Goal: Task Accomplishment & Management: Complete application form

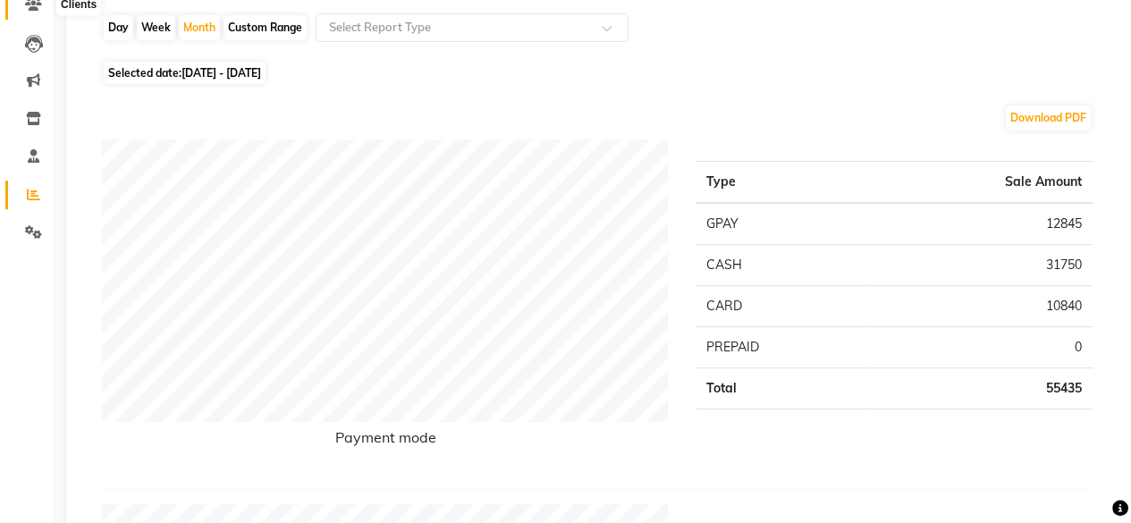
click at [34, 7] on icon at bounding box center [33, 3] width 17 height 13
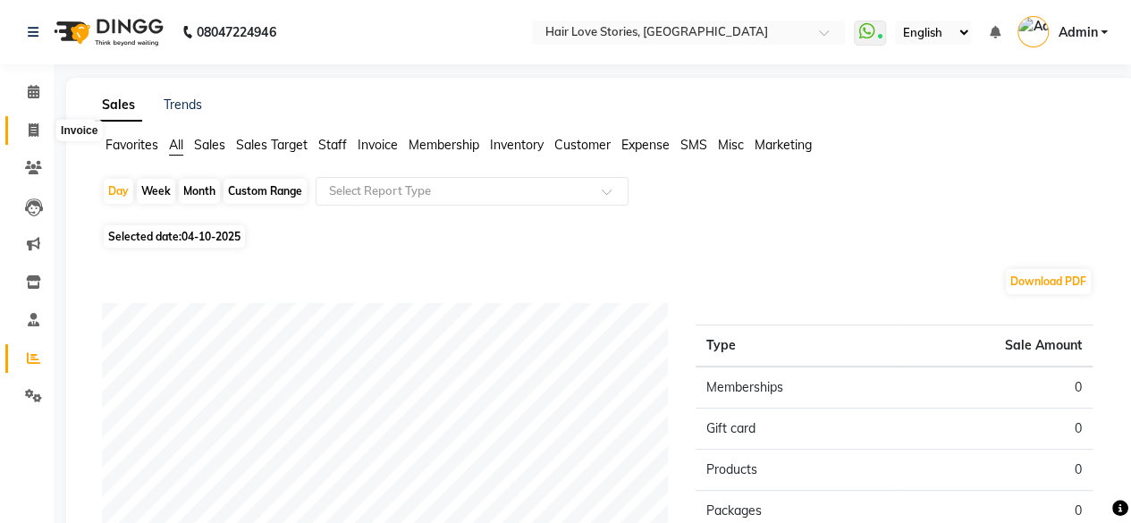
click at [29, 135] on icon at bounding box center [34, 129] width 10 height 13
select select "3886"
select select "service"
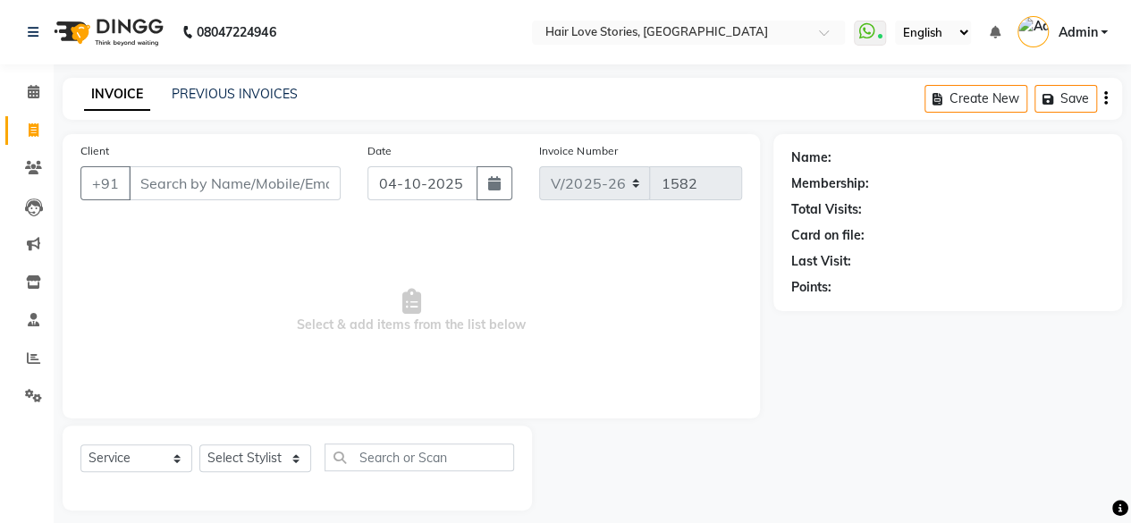
scroll to position [13, 0]
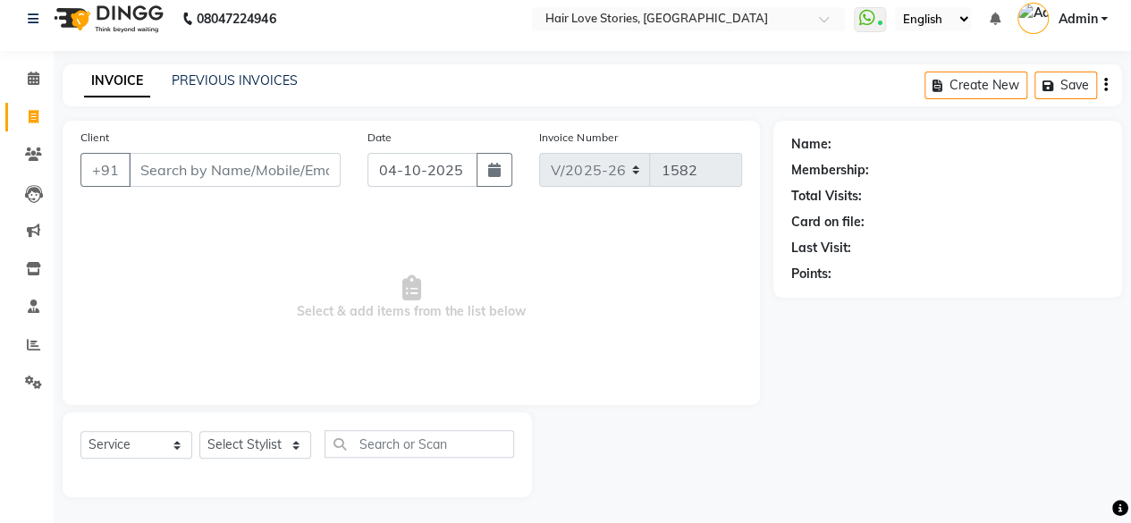
click at [149, 165] on input "Client" at bounding box center [235, 170] width 212 height 34
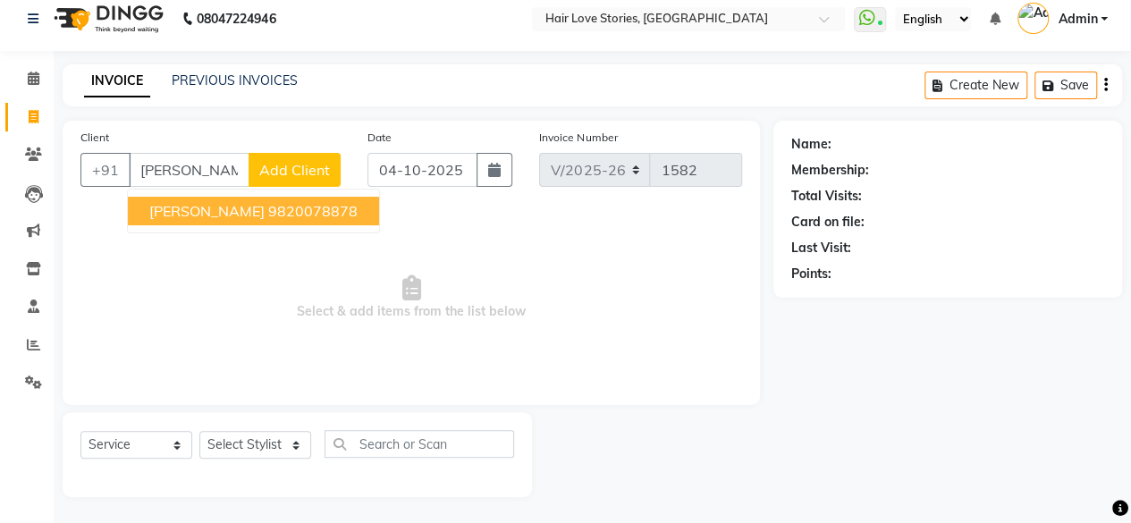
click at [190, 217] on span "[PERSON_NAME]" at bounding box center [206, 211] width 115 height 18
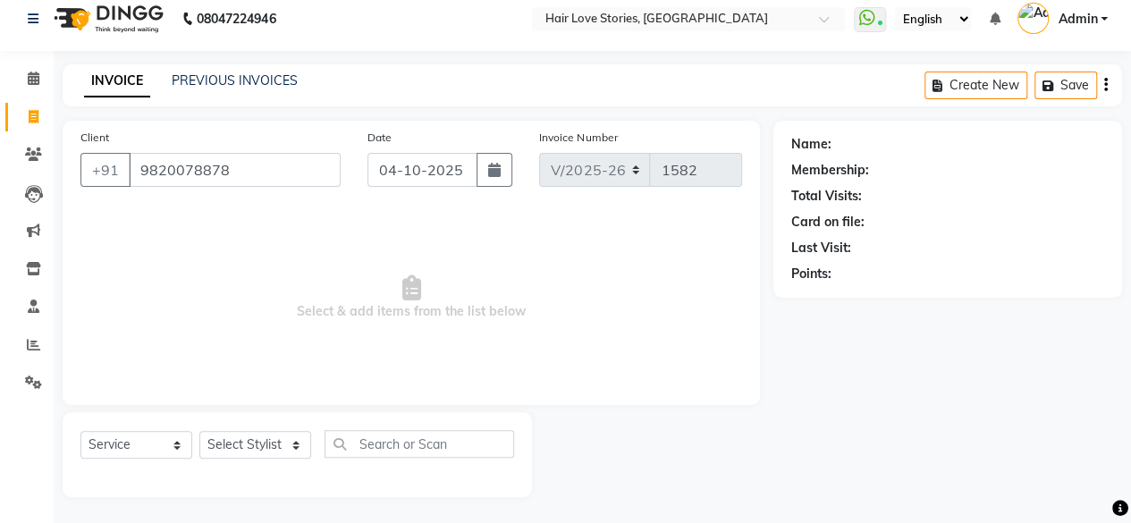
type input "9820078878"
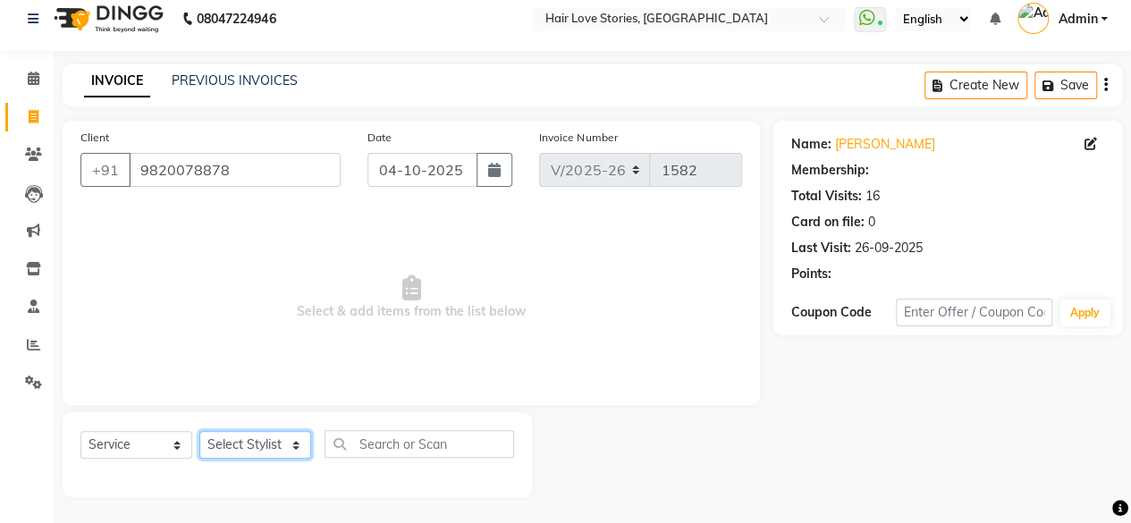
click at [250, 451] on select "Select Stylist [PERSON_NAME] FRONTDESK MANAGER [PERSON_NAME] MEENA MANE [PERSON…" at bounding box center [255, 445] width 112 height 28
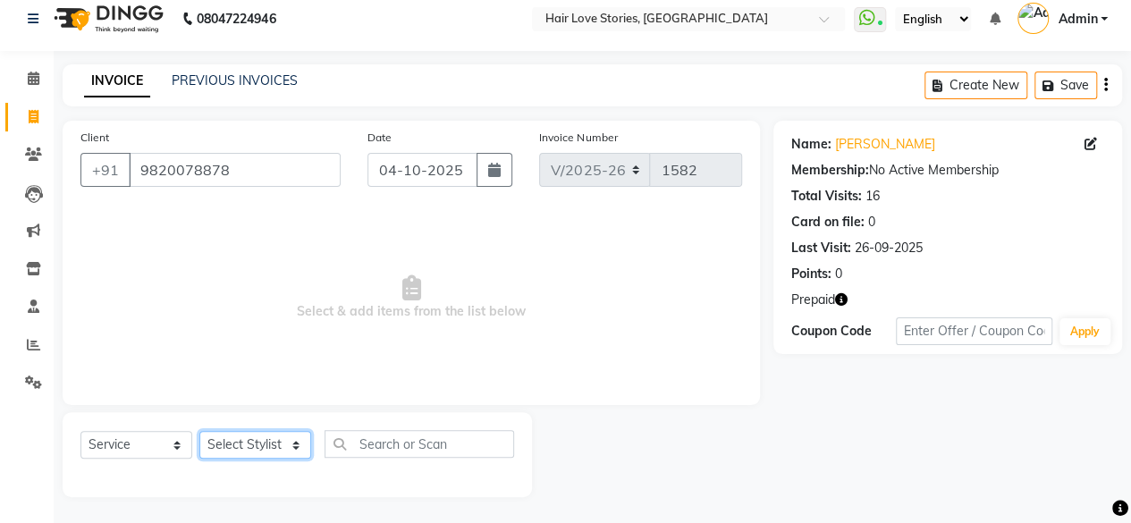
select select "19044"
click at [199, 431] on select "Select Stylist [PERSON_NAME] FRONTDESK MANAGER [PERSON_NAME] MEENA MANE [PERSON…" at bounding box center [255, 445] width 112 height 28
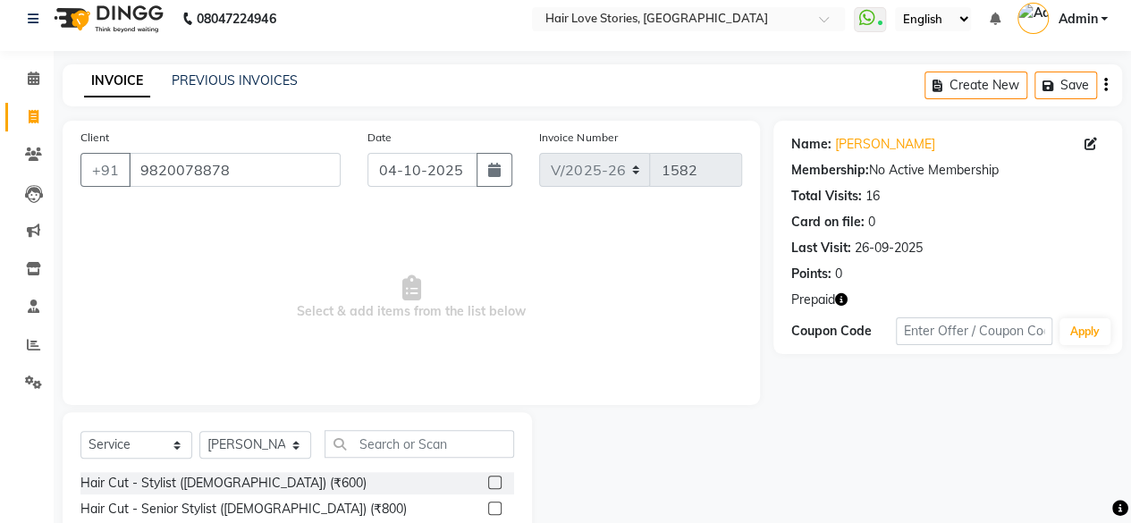
click at [396, 468] on div "Select Service Product Membership Package Voucher Prepaid Gift Card Select Styl…" at bounding box center [297, 451] width 434 height 42
click at [392, 437] on input "text" at bounding box center [420, 444] width 190 height 28
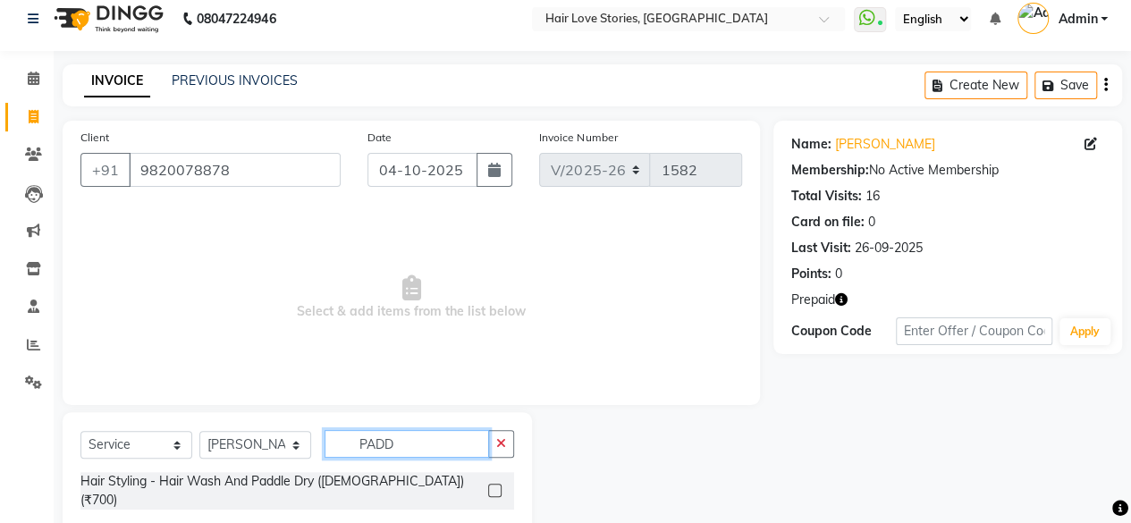
type input "PADD"
click at [496, 484] on label at bounding box center [494, 490] width 13 height 13
click at [496, 485] on input "checkbox" at bounding box center [494, 491] width 12 height 12
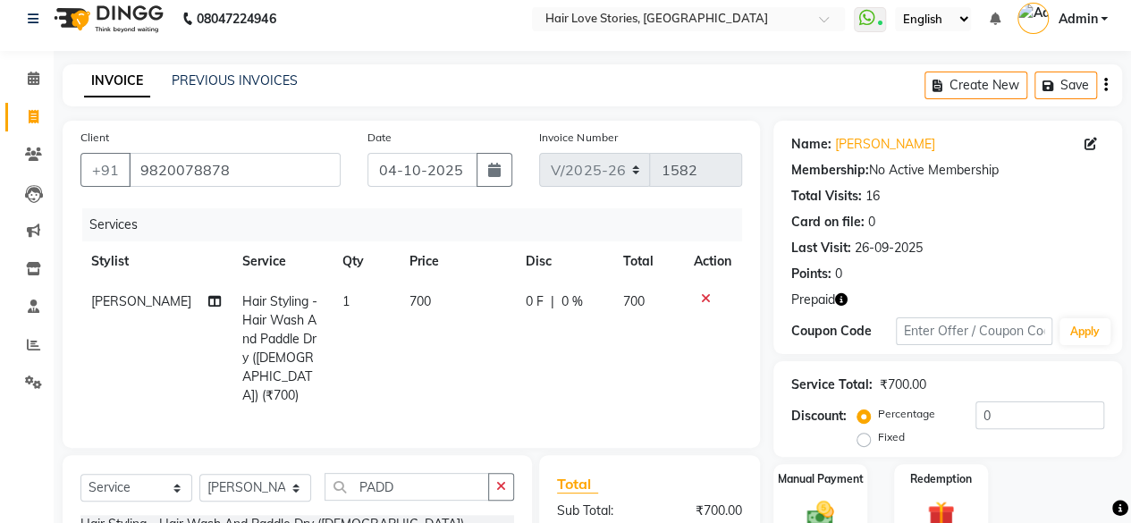
checkbox input "false"
click at [417, 310] on td "700" at bounding box center [457, 349] width 116 height 134
select select "19044"
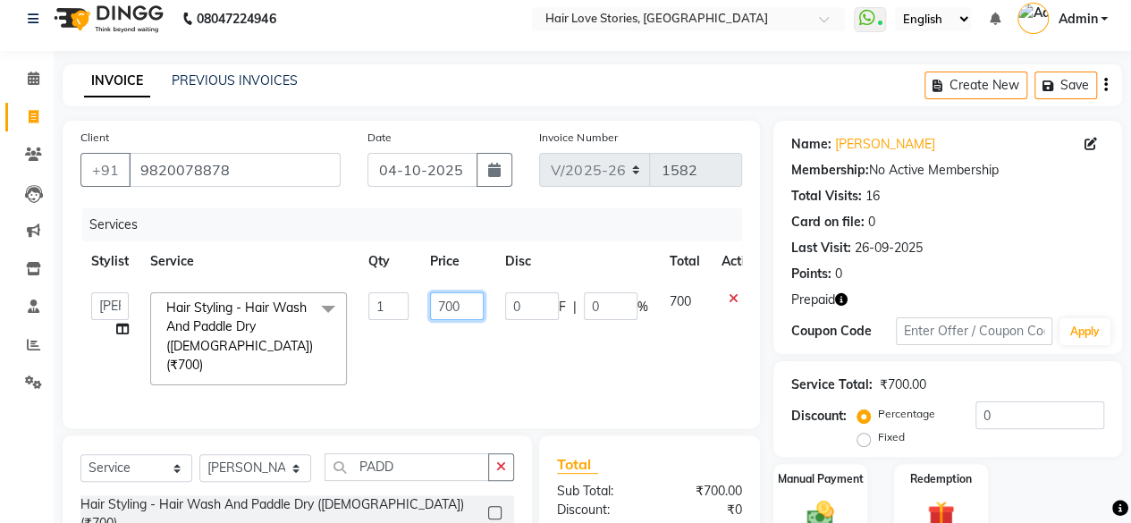
click at [448, 305] on input "700" at bounding box center [457, 306] width 54 height 28
type input "800"
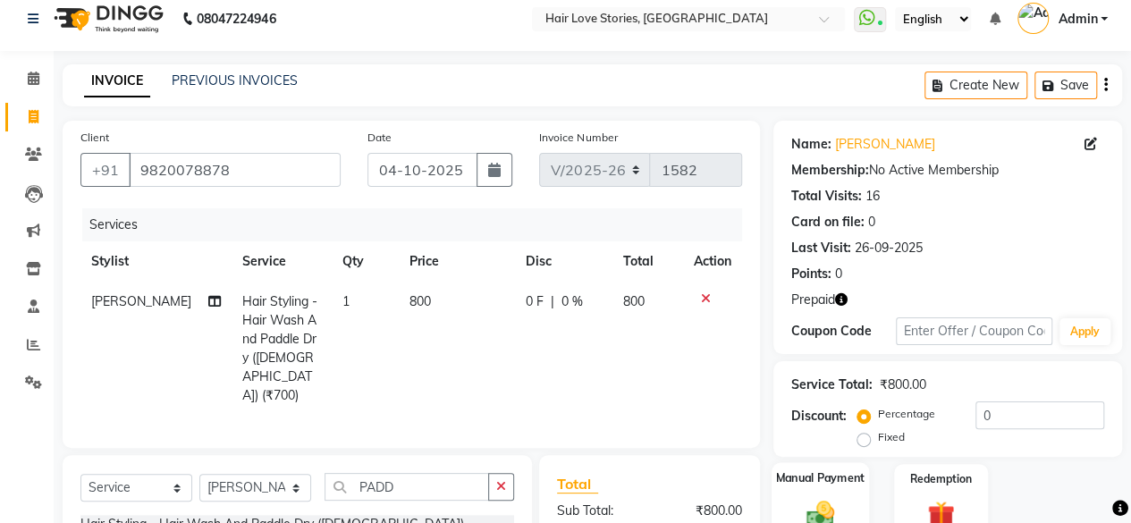
click at [798, 498] on img at bounding box center [820, 513] width 46 height 32
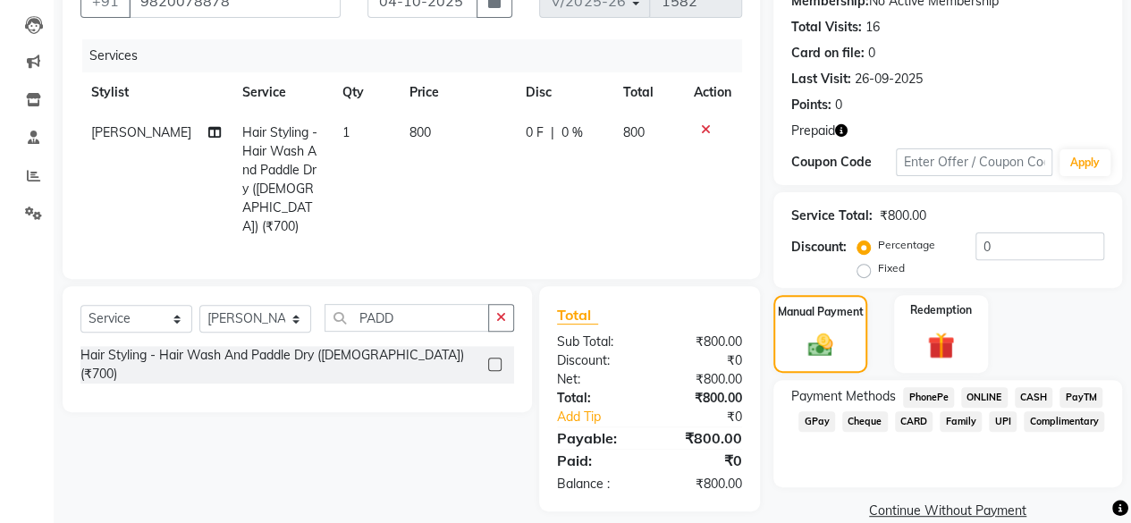
scroll to position [209, 0]
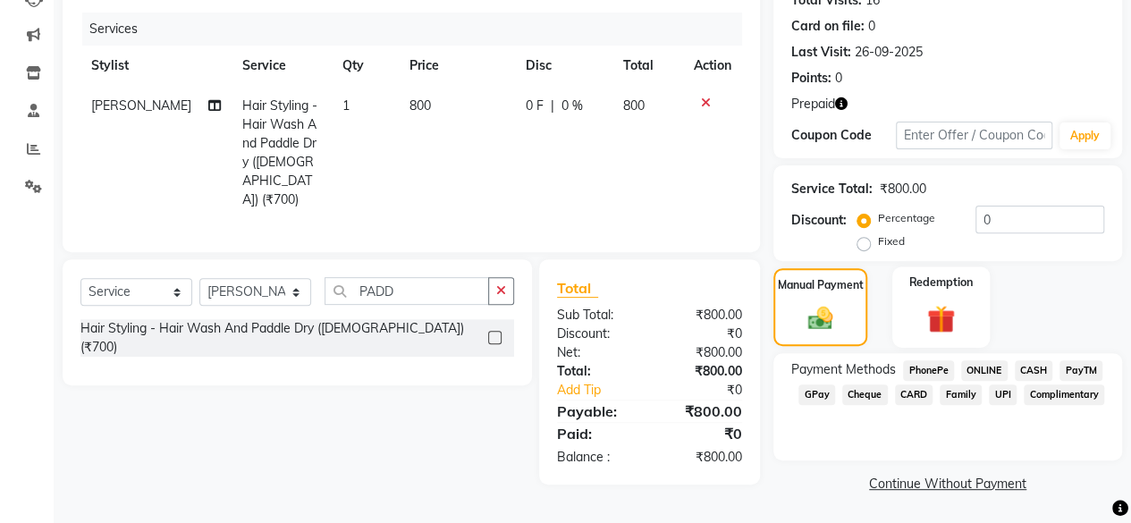
click at [928, 289] on label "Redemption" at bounding box center [941, 282] width 64 height 17
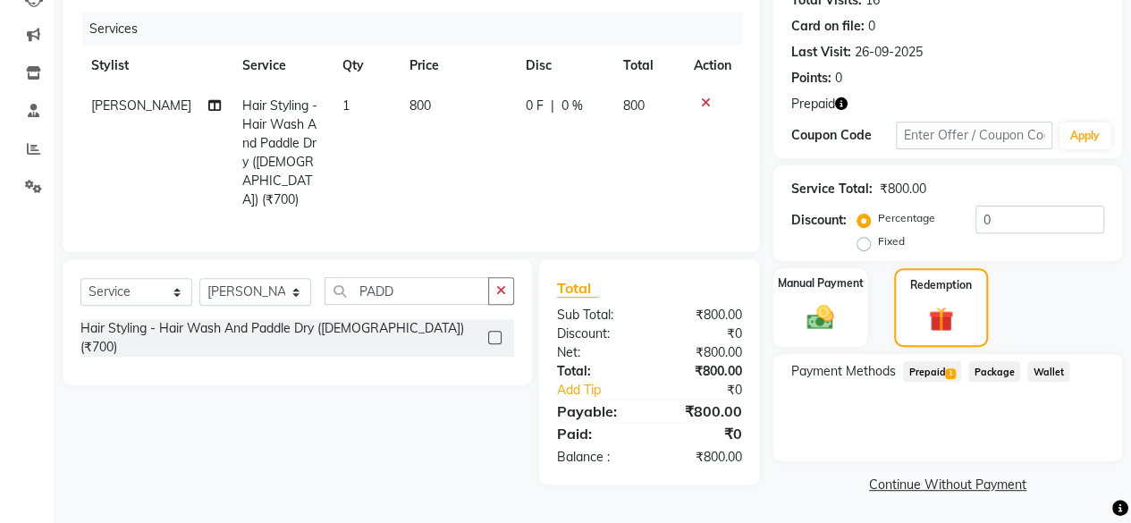
click at [946, 369] on span "1" at bounding box center [950, 373] width 10 height 11
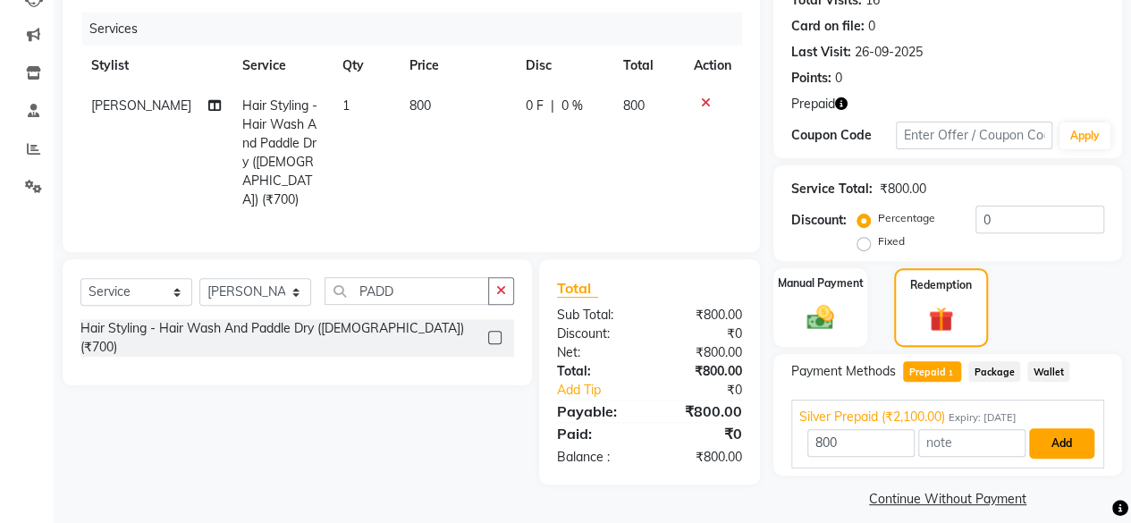
click at [1058, 450] on button "Add" at bounding box center [1061, 443] width 65 height 30
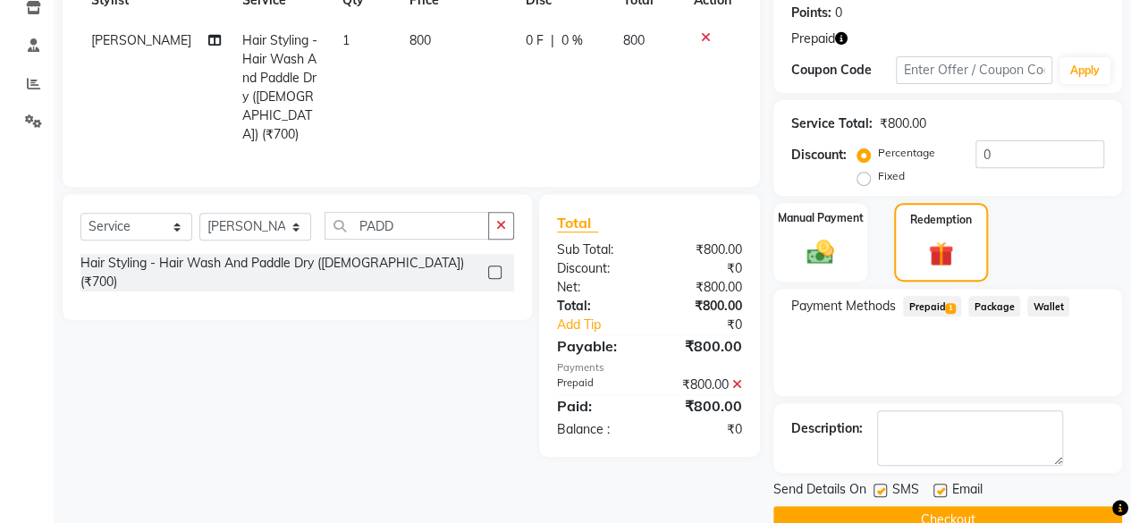
scroll to position [310, 0]
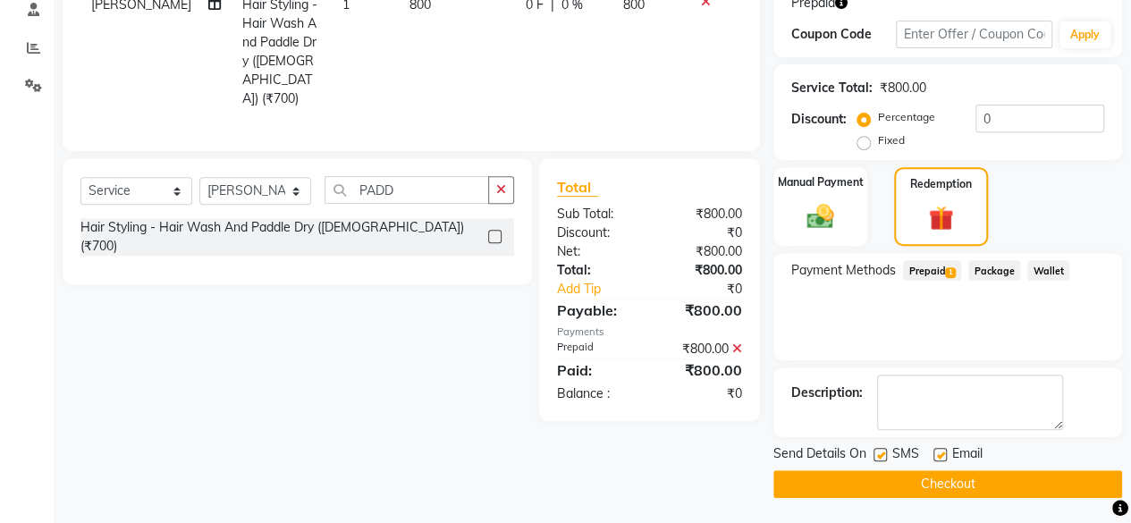
click at [879, 451] on label at bounding box center [879, 454] width 13 height 13
click at [879, 451] on input "checkbox" at bounding box center [879, 456] width 12 height 12
checkbox input "false"
click at [898, 502] on main "INVOICE PREVIOUS INVOICES Create New Save Client [PHONE_NUMBER] Date [DATE] Inv…" at bounding box center [592, 146] width 1077 height 757
click at [893, 487] on button "Checkout" at bounding box center [947, 484] width 349 height 28
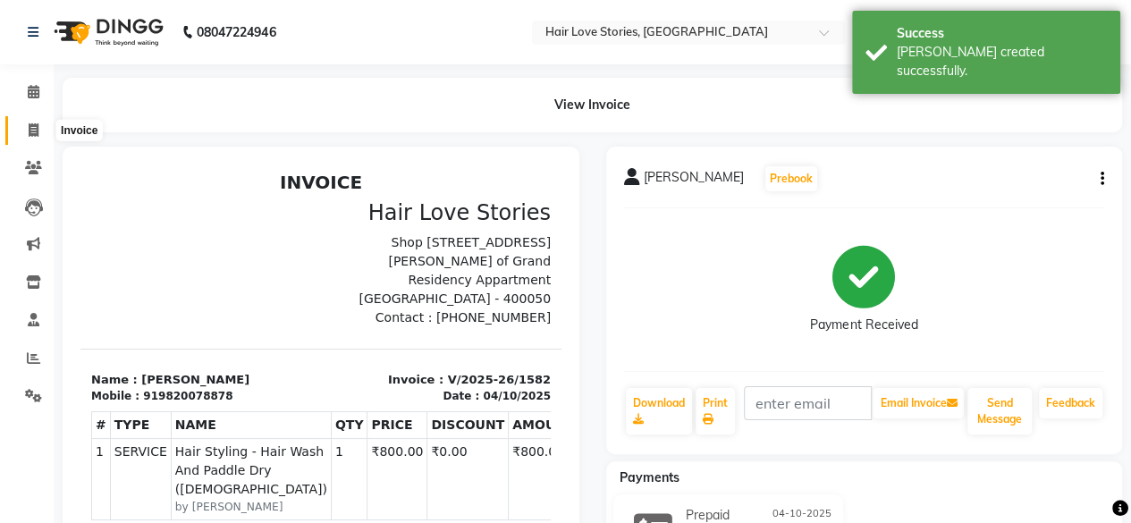
click at [23, 130] on span at bounding box center [33, 131] width 31 height 21
select select "service"
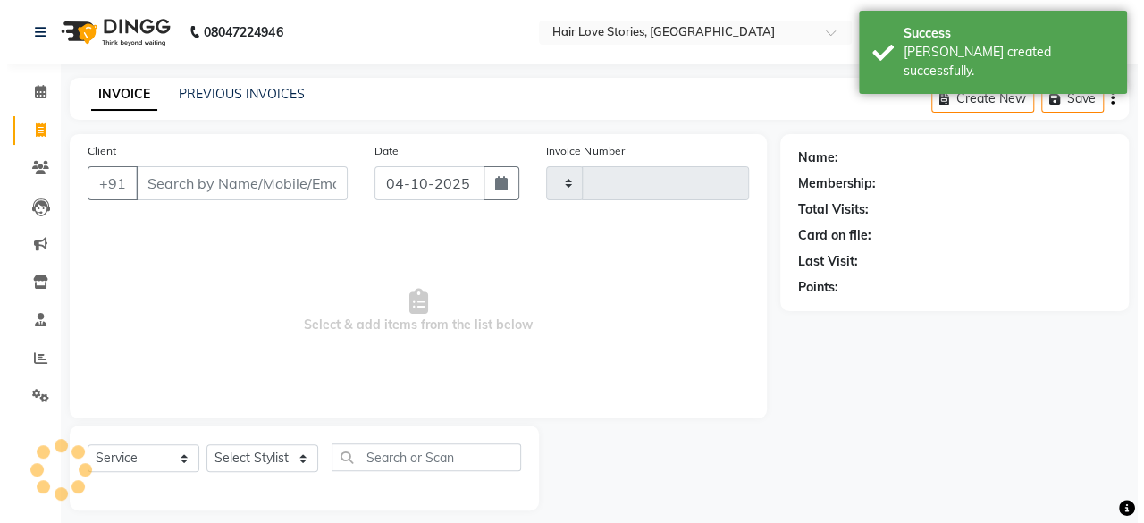
scroll to position [13, 0]
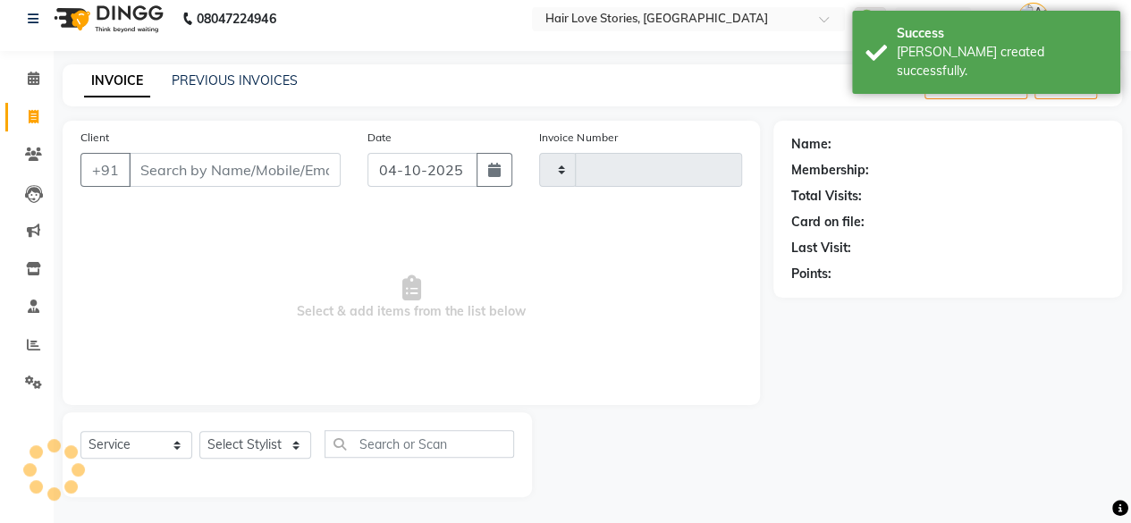
type input "1583"
select select "3886"
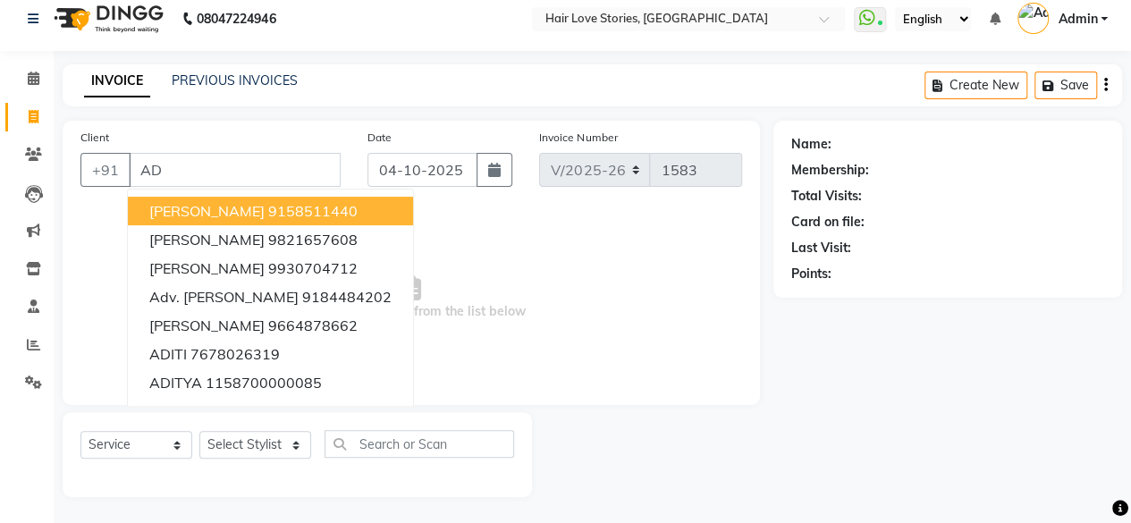
type input "A"
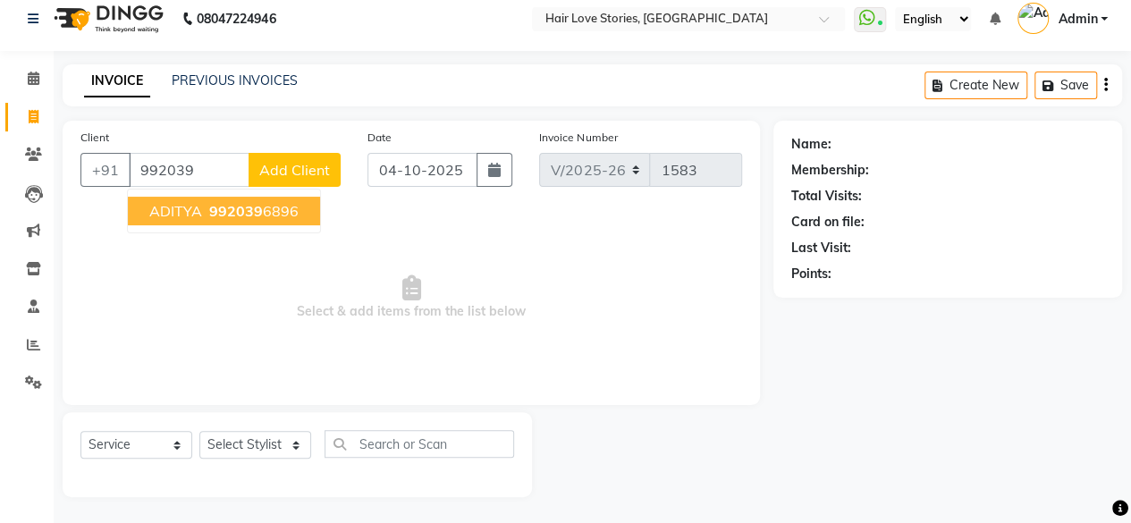
click at [217, 225] on ngb-typeahead-window "ADITYA 992039 6896" at bounding box center [224, 211] width 194 height 45
click at [221, 215] on span "992039" at bounding box center [236, 211] width 54 height 18
type input "9920396896"
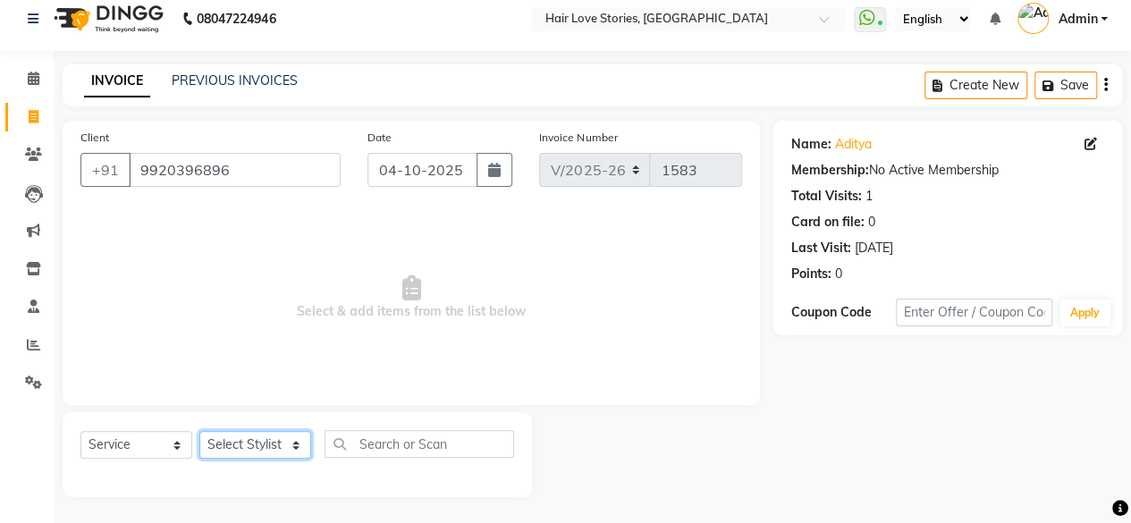
click at [231, 453] on select "Select Stylist [PERSON_NAME] FRONTDESK MANAGER [PERSON_NAME] MEENA MANE [PERSON…" at bounding box center [255, 445] width 112 height 28
select select "19891"
click at [199, 431] on select "Select Stylist [PERSON_NAME] FRONTDESK MANAGER [PERSON_NAME] MEENA MANE [PERSON…" at bounding box center [255, 445] width 112 height 28
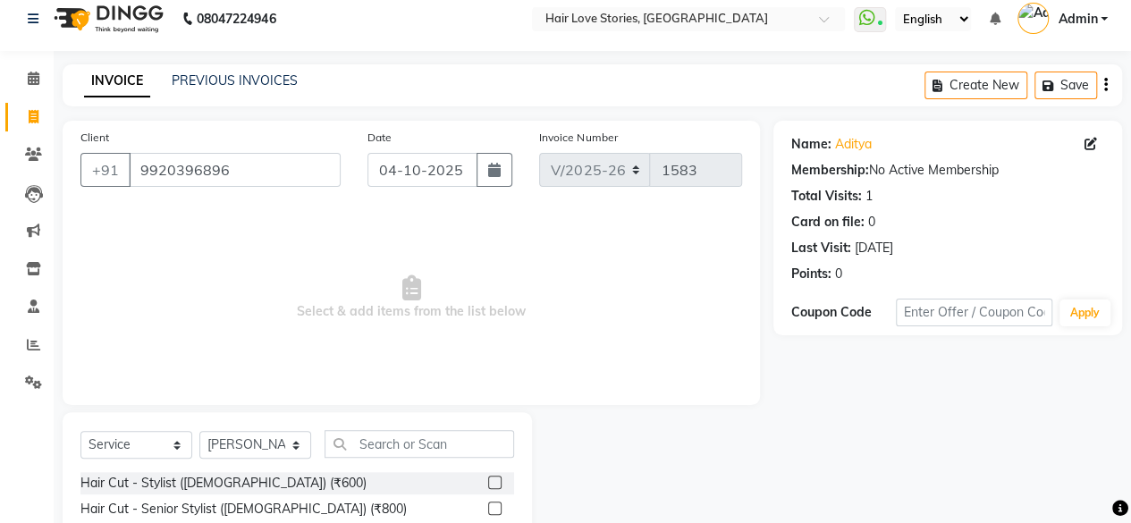
click at [488, 508] on label at bounding box center [494, 508] width 13 height 13
click at [488, 508] on input "checkbox" at bounding box center [494, 509] width 12 height 12
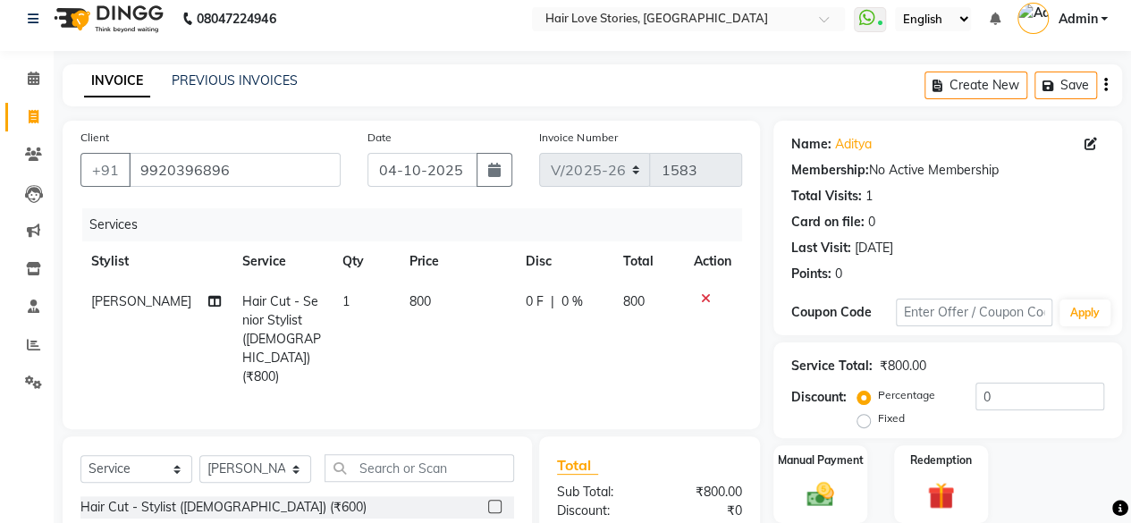
checkbox input "false"
click at [1050, 83] on icon "button" at bounding box center [1051, 86] width 18 height 13
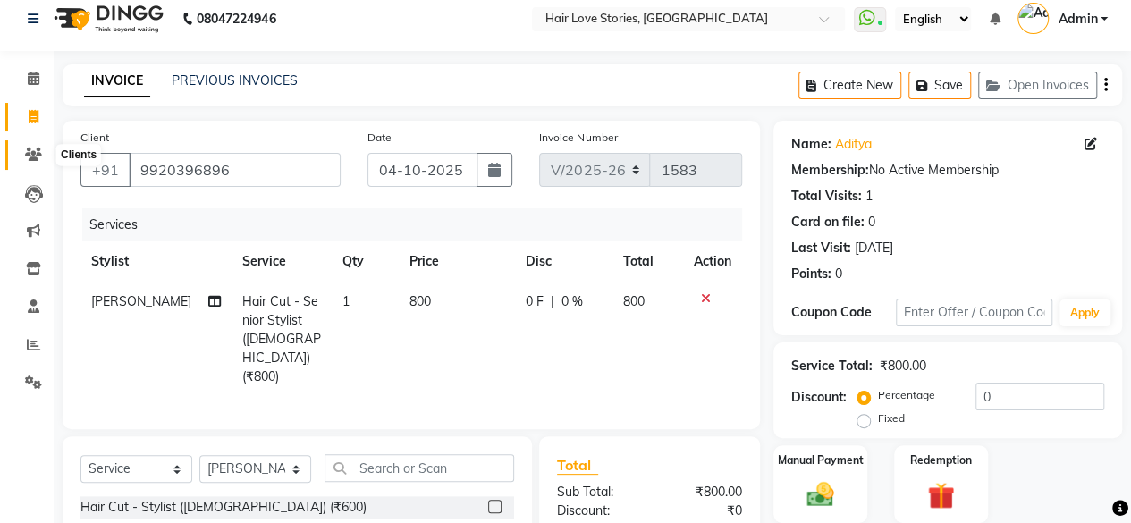
click at [38, 148] on icon at bounding box center [33, 154] width 17 height 13
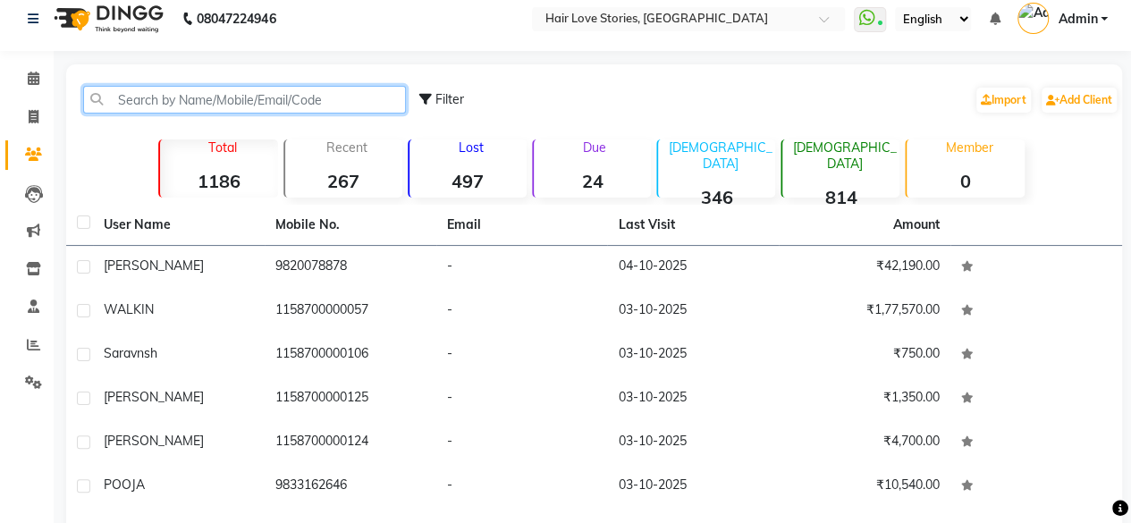
click at [138, 106] on input "text" at bounding box center [244, 100] width 323 height 28
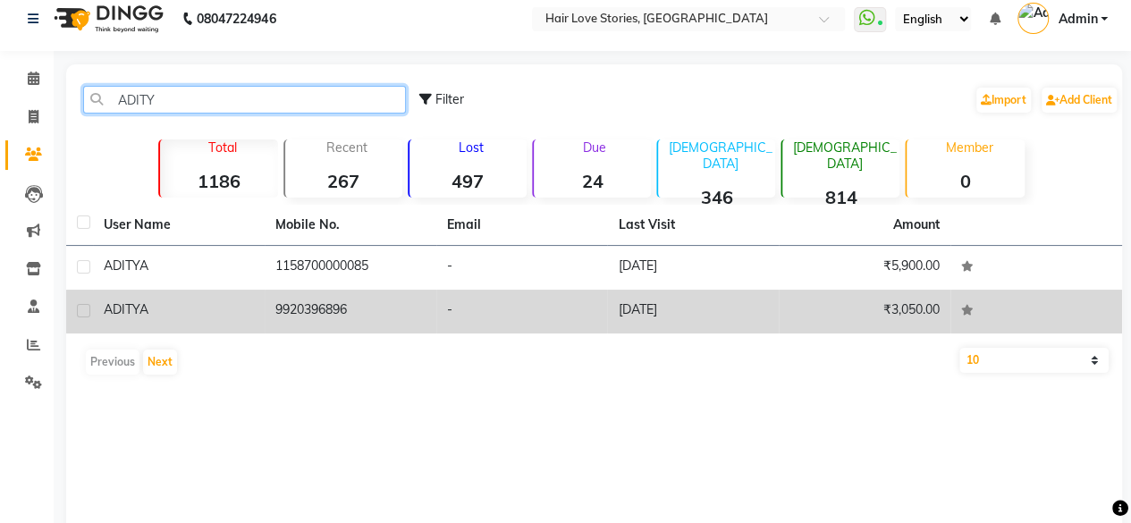
type input "ADITY"
click at [298, 317] on td "9920396896" at bounding box center [351, 312] width 172 height 44
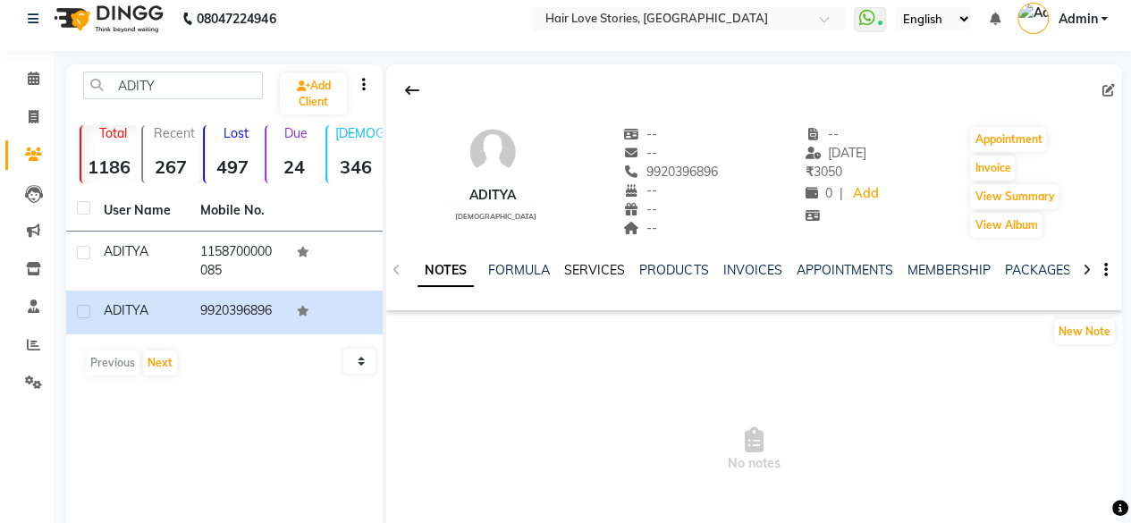
click at [588, 262] on link "SERVICES" at bounding box center [594, 270] width 61 height 16
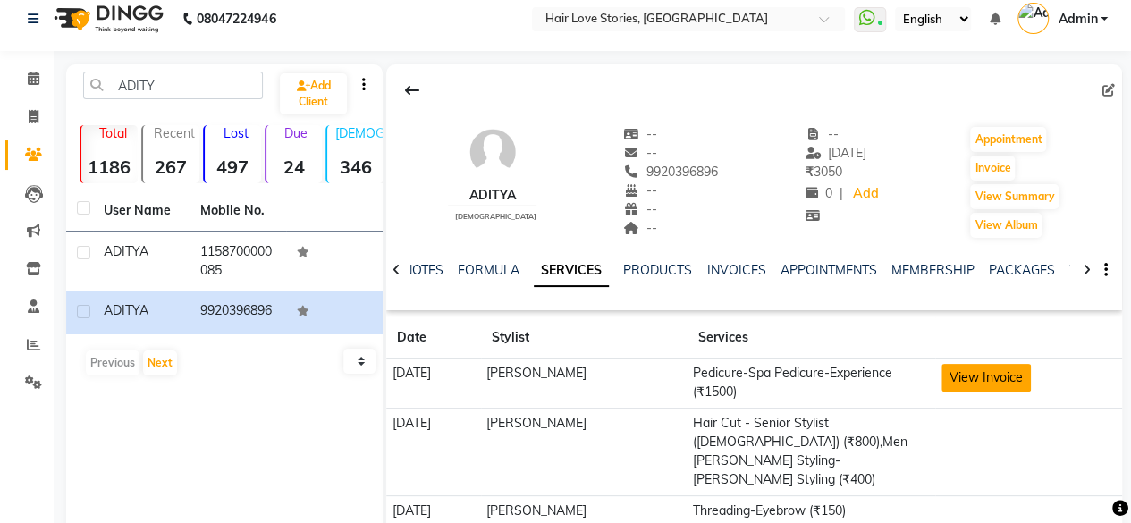
click at [1010, 374] on button "View Invoice" at bounding box center [985, 378] width 89 height 28
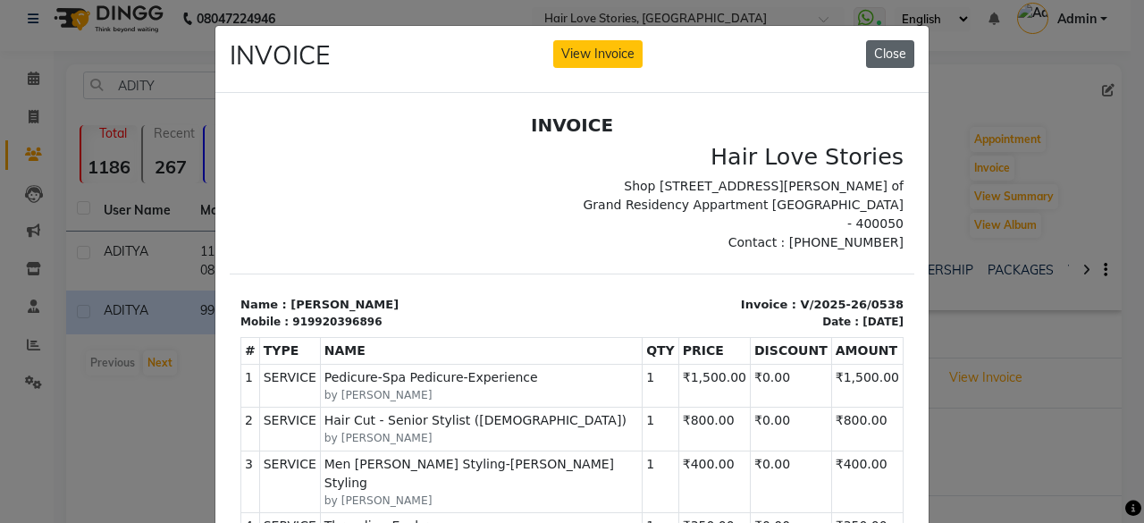
click at [895, 49] on button "Close" at bounding box center [890, 54] width 48 height 28
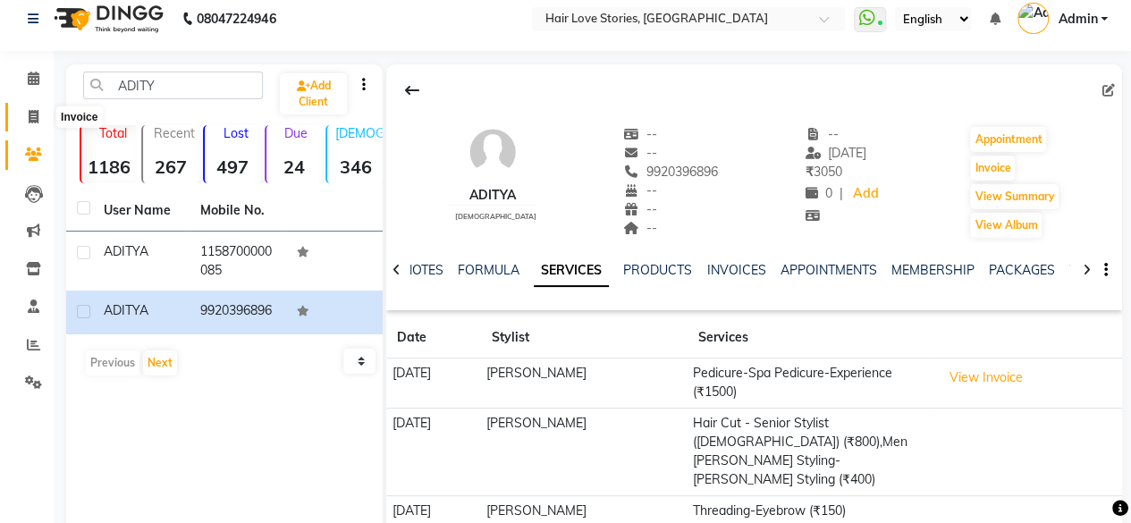
click at [21, 118] on span at bounding box center [33, 117] width 31 height 21
select select "service"
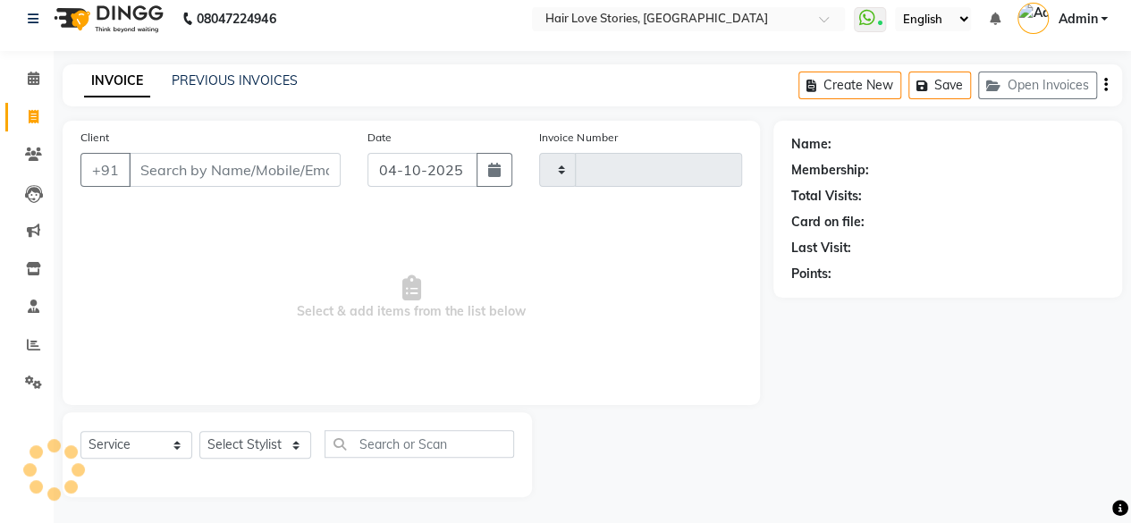
click at [202, 164] on input "Client" at bounding box center [235, 170] width 212 height 34
type input "1583"
select select "3886"
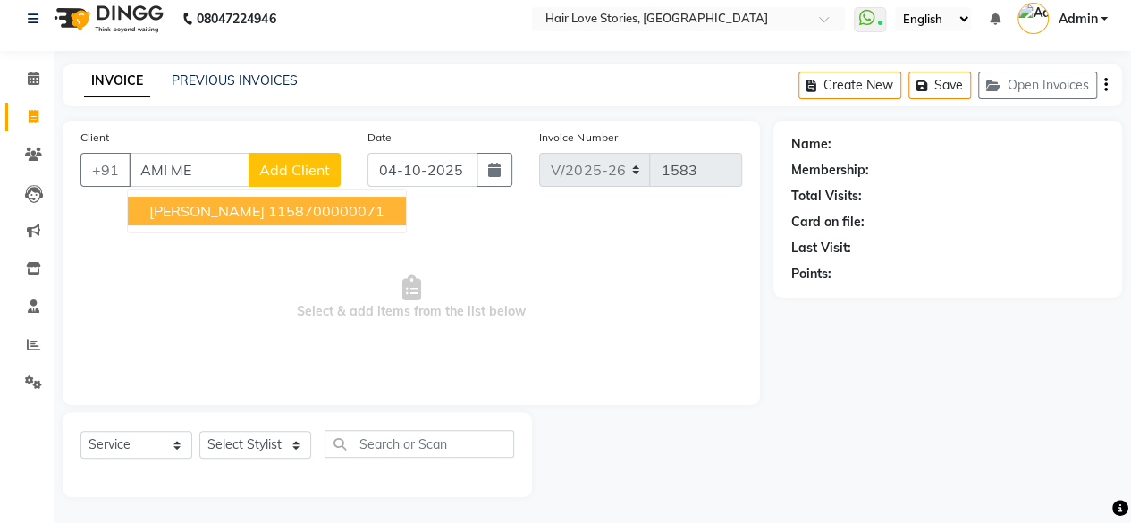
click at [225, 211] on span "[PERSON_NAME]" at bounding box center [206, 211] width 115 height 18
type input "1158700000071"
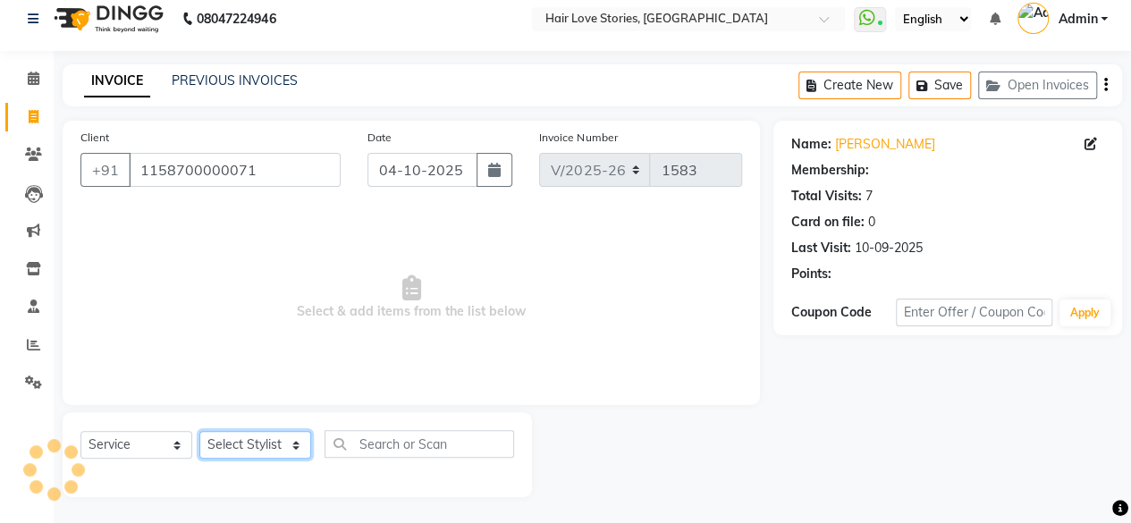
click at [244, 453] on select "Select Stylist [PERSON_NAME] FRONTDESK MANAGER [PERSON_NAME] MEENA MANE [PERSON…" at bounding box center [255, 445] width 112 height 28
select select "19044"
click at [199, 431] on select "Select Stylist [PERSON_NAME] FRONTDESK MANAGER [PERSON_NAME] MEENA MANE [PERSON…" at bounding box center [255, 445] width 112 height 28
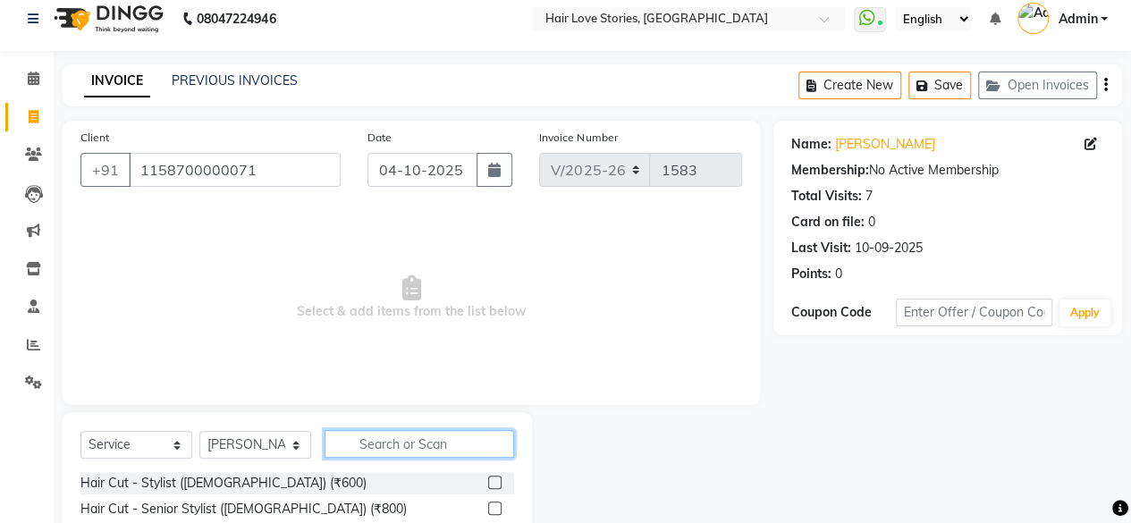
click at [377, 444] on input "text" at bounding box center [420, 444] width 190 height 28
type input "BOTO"
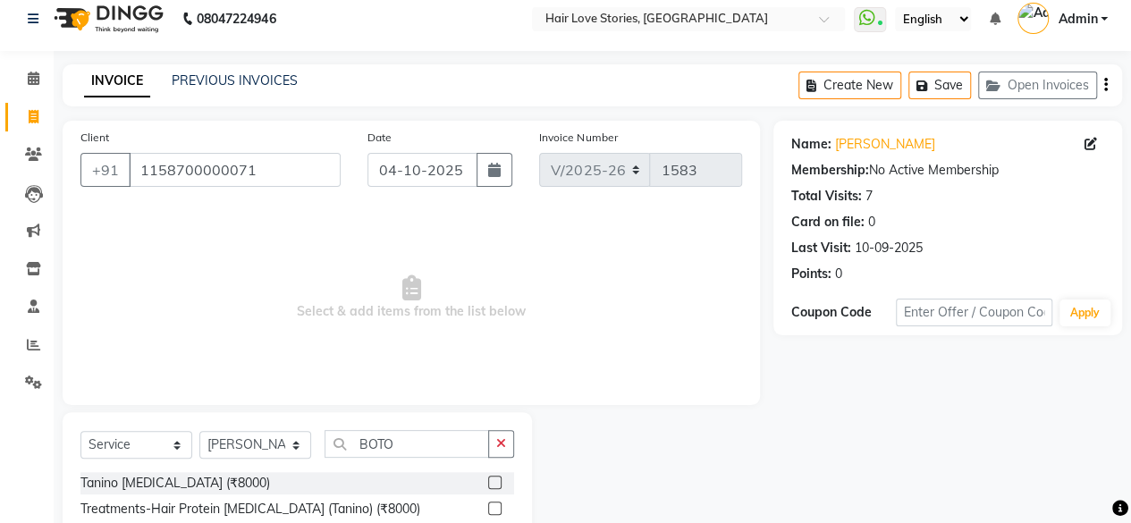
click at [490, 485] on label at bounding box center [494, 482] width 13 height 13
click at [490, 485] on input "checkbox" at bounding box center [494, 483] width 12 height 12
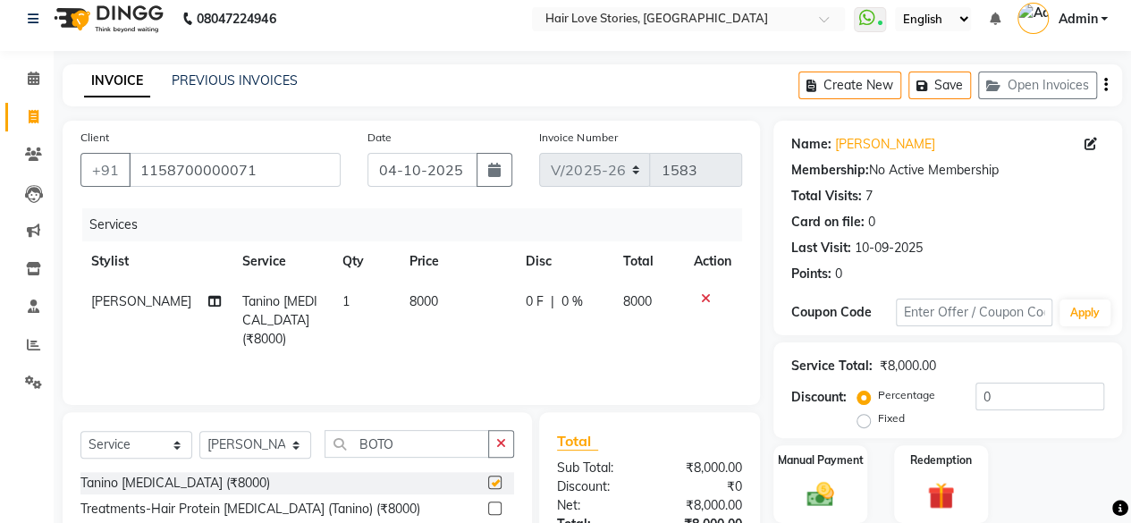
checkbox input "false"
click at [951, 85] on button "Save" at bounding box center [939, 86] width 63 height 28
click at [29, 79] on icon at bounding box center [34, 78] width 12 height 13
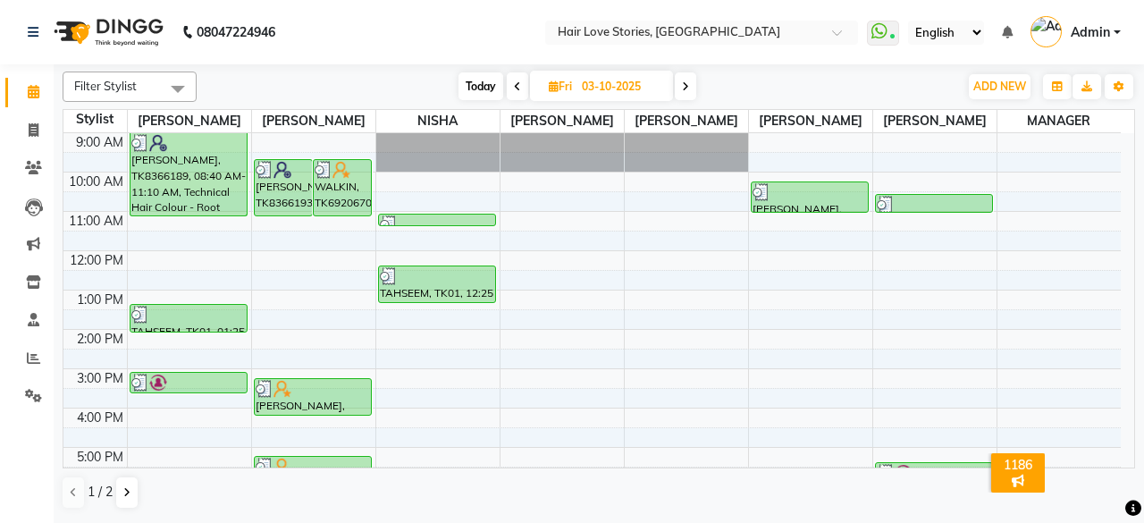
click at [478, 81] on span "Today" at bounding box center [481, 86] width 45 height 28
type input "04-10-2025"
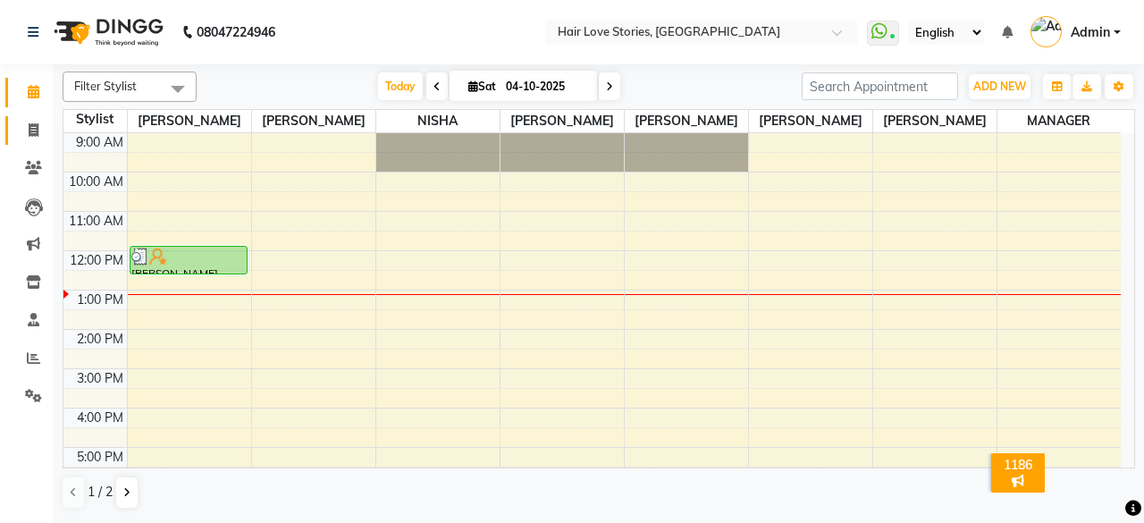
click at [34, 143] on link "Invoice" at bounding box center [26, 131] width 43 height 30
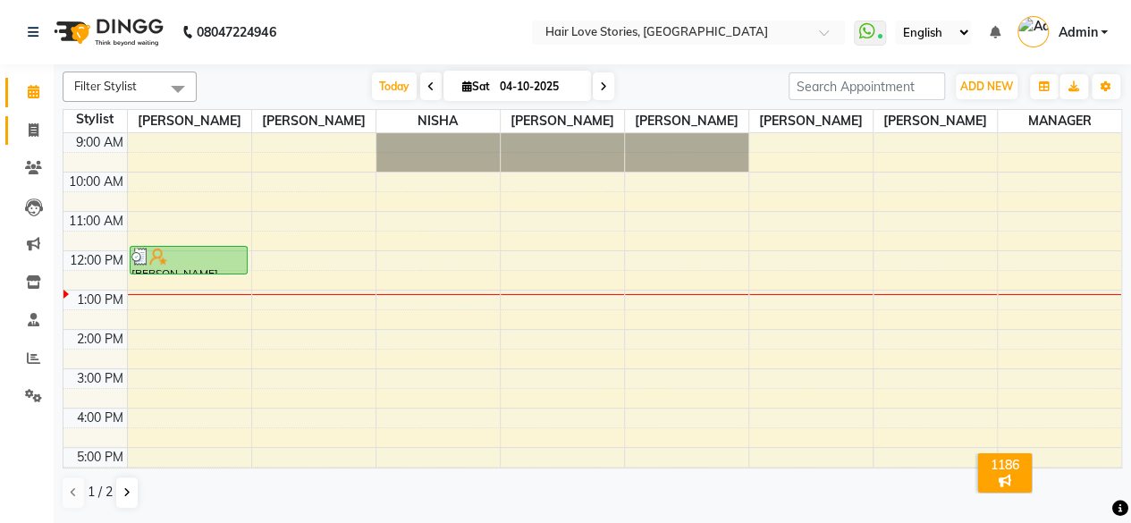
select select "3886"
select select "service"
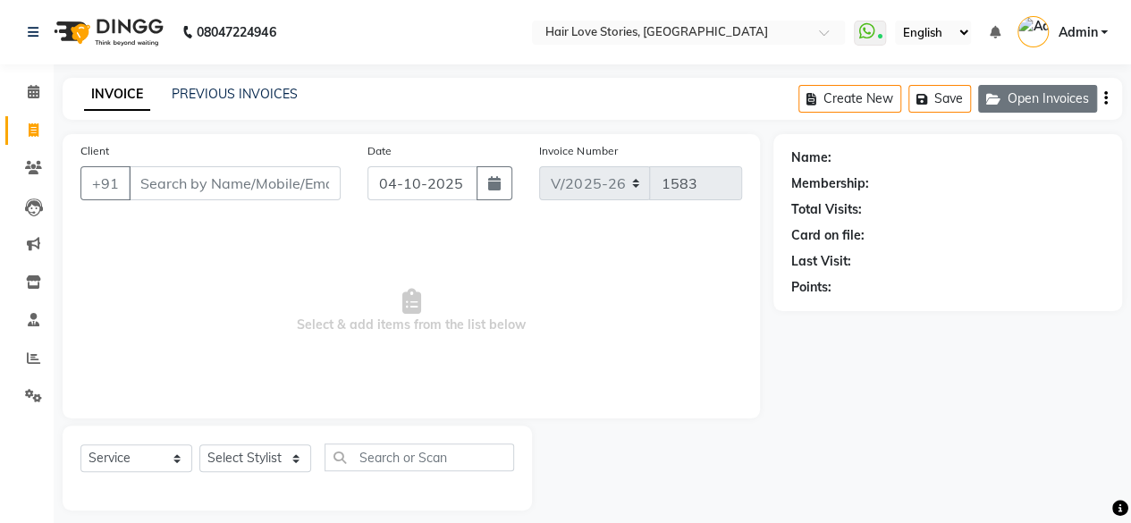
click at [1014, 106] on button "Open Invoices" at bounding box center [1037, 99] width 119 height 28
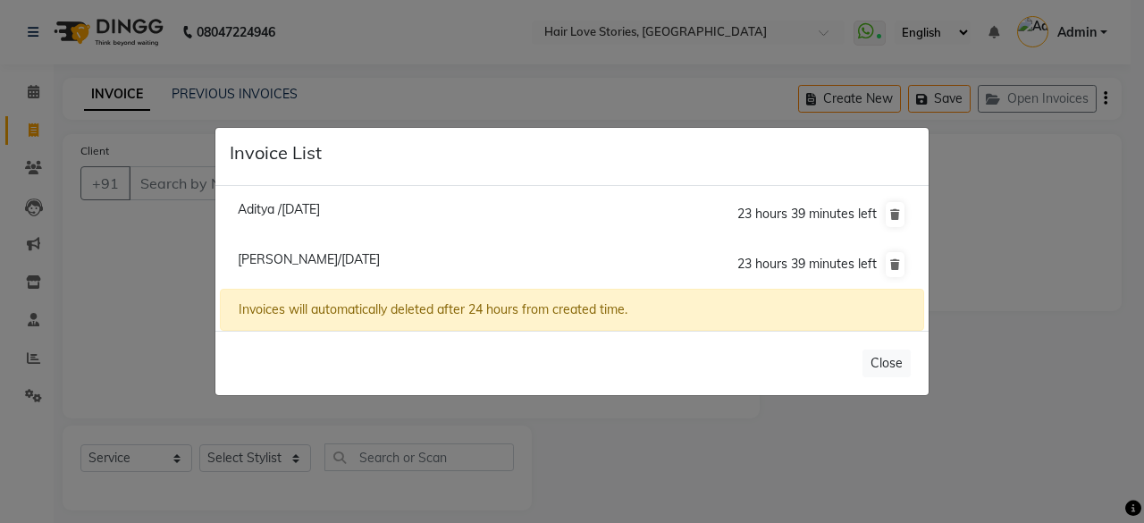
click at [309, 205] on span "Aditya /[DATE]" at bounding box center [279, 209] width 82 height 16
type input "9920396896"
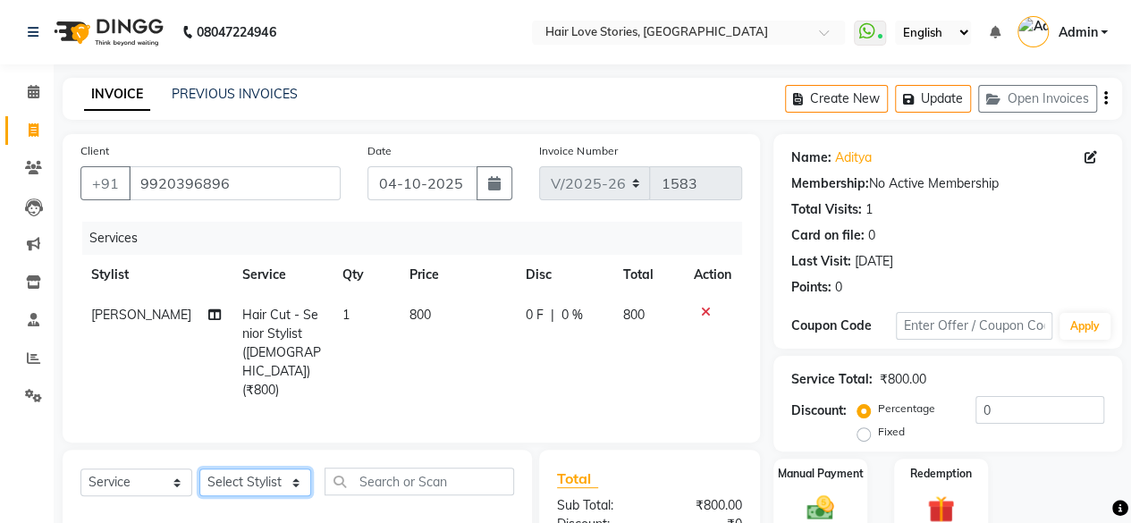
click at [268, 468] on select "Select Stylist [PERSON_NAME] FRONTDESK MANAGER [PERSON_NAME] MEENA MANE [PERSON…" at bounding box center [255, 482] width 112 height 28
select select "19891"
click at [199, 468] on select "Select Stylist [PERSON_NAME] FRONTDESK MANAGER [PERSON_NAME] MEENA MANE [PERSON…" at bounding box center [255, 482] width 112 height 28
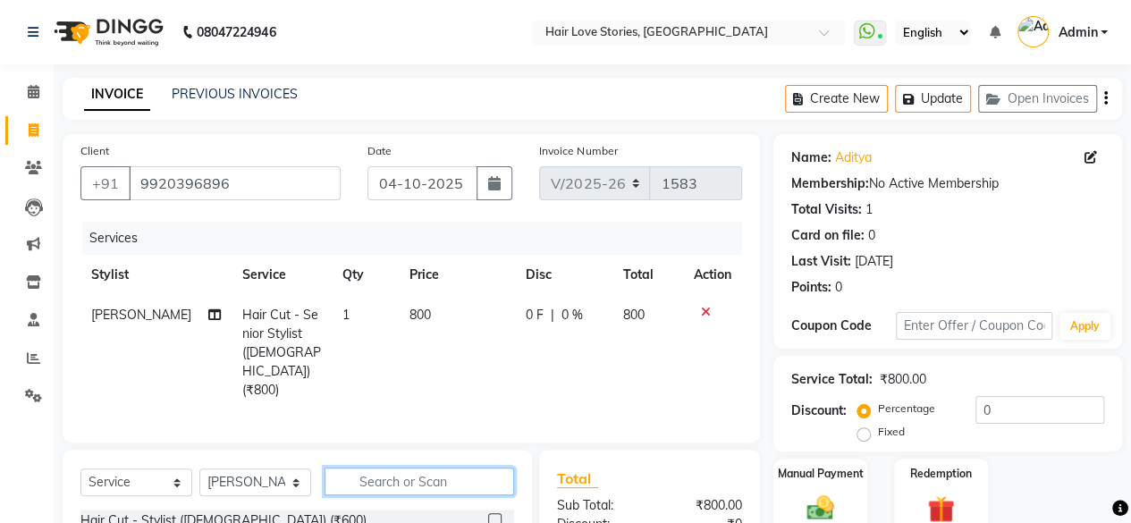
click at [388, 468] on input "text" at bounding box center [420, 482] width 190 height 28
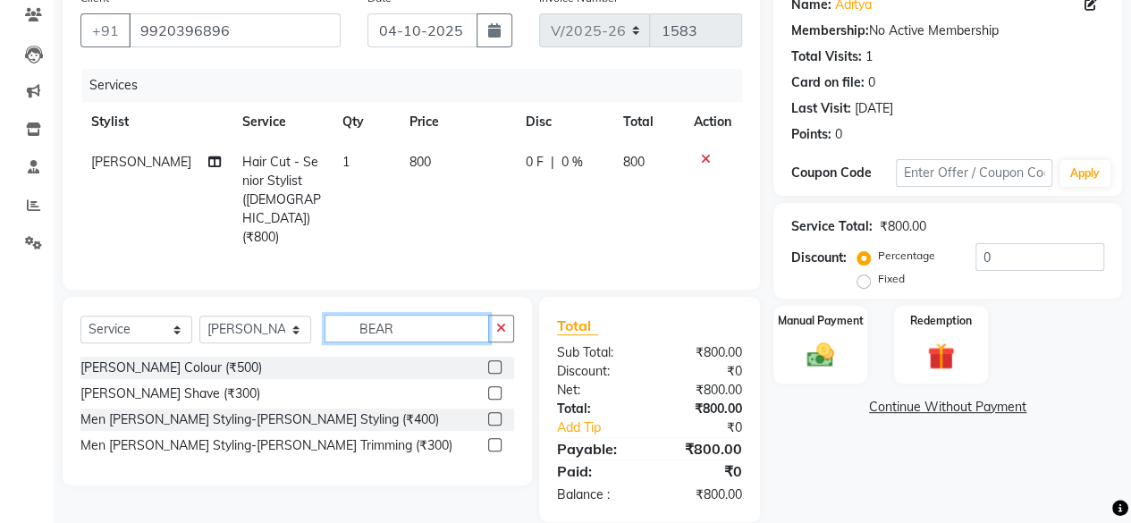
scroll to position [154, 0]
type input "BEAR"
click at [493, 411] on label at bounding box center [494, 417] width 13 height 13
click at [493, 413] on input "checkbox" at bounding box center [494, 419] width 12 height 12
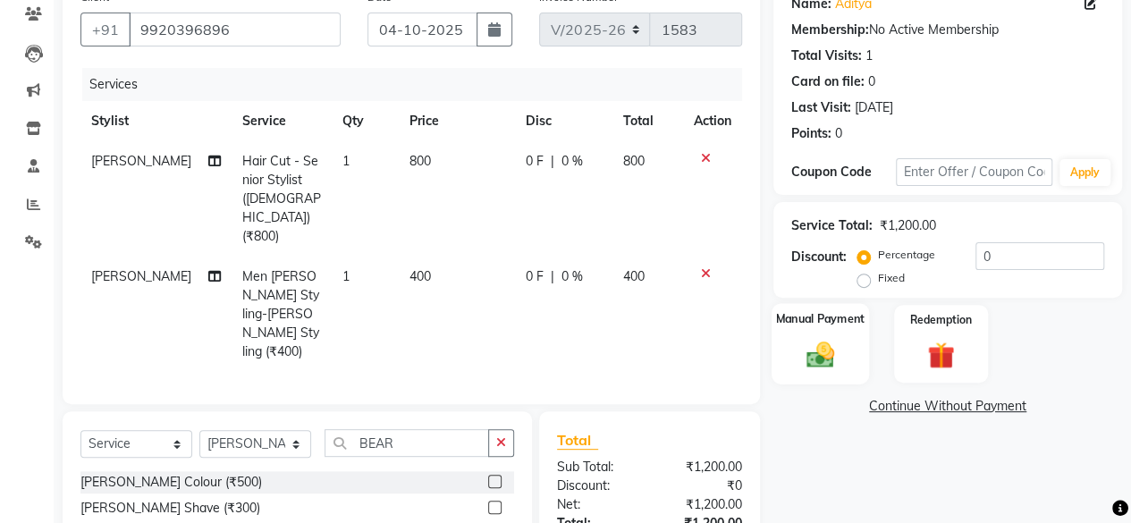
checkbox input "false"
click at [829, 346] on img at bounding box center [820, 354] width 46 height 32
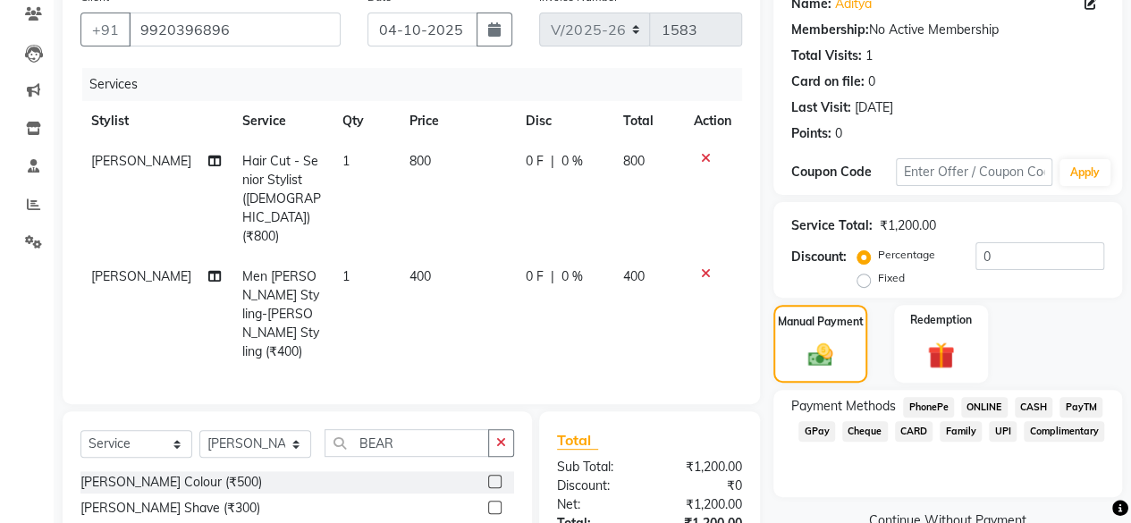
click at [822, 429] on span "GPay" at bounding box center [816, 431] width 37 height 21
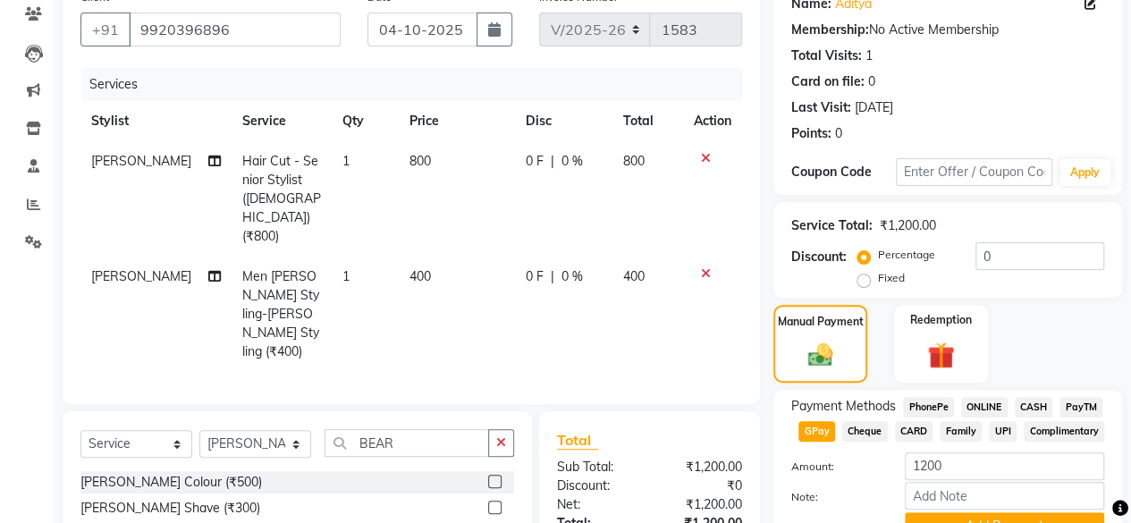
scroll to position [240, 0]
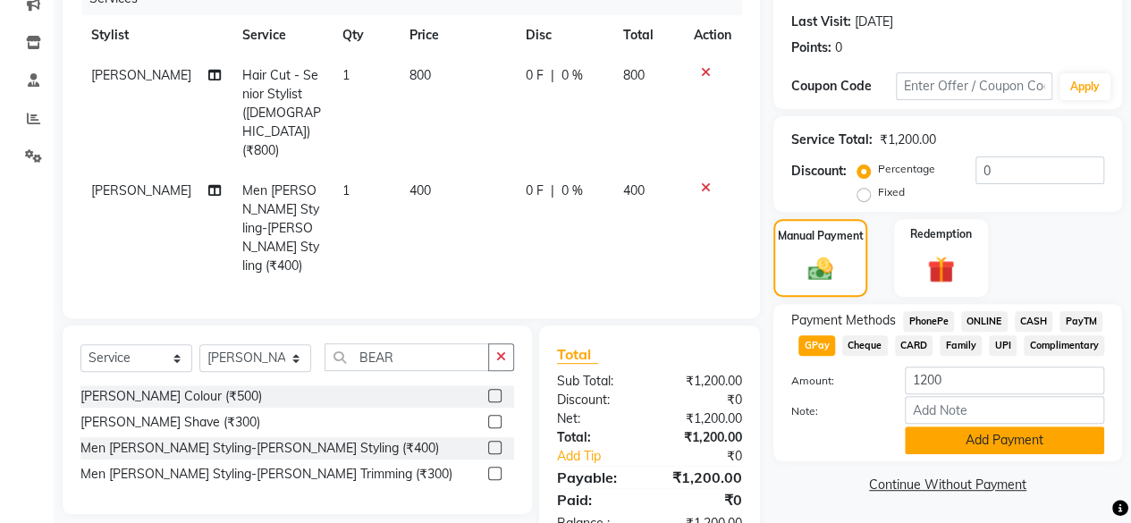
click at [1010, 443] on button "Add Payment" at bounding box center [1004, 440] width 199 height 28
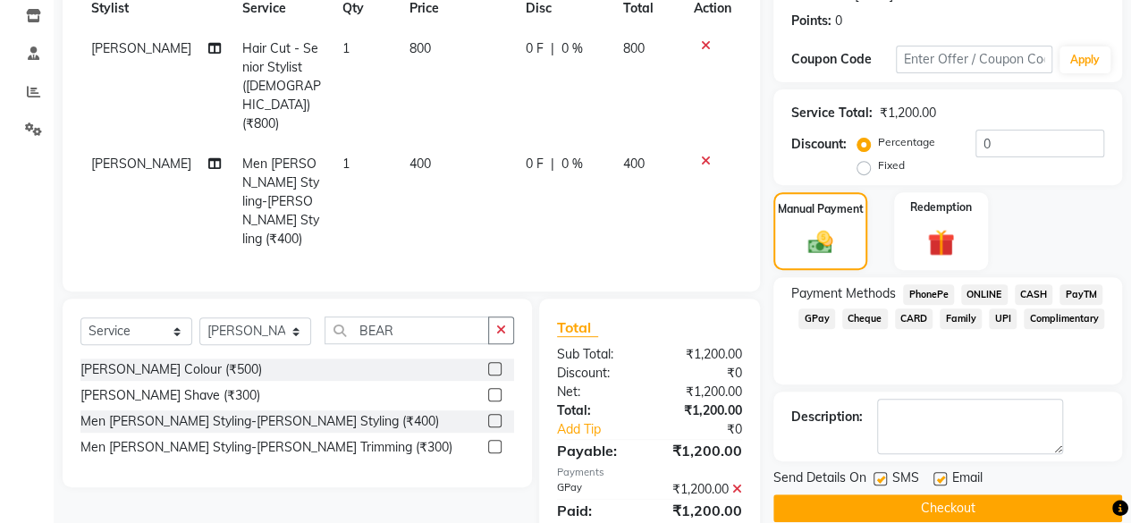
scroll to position [290, 0]
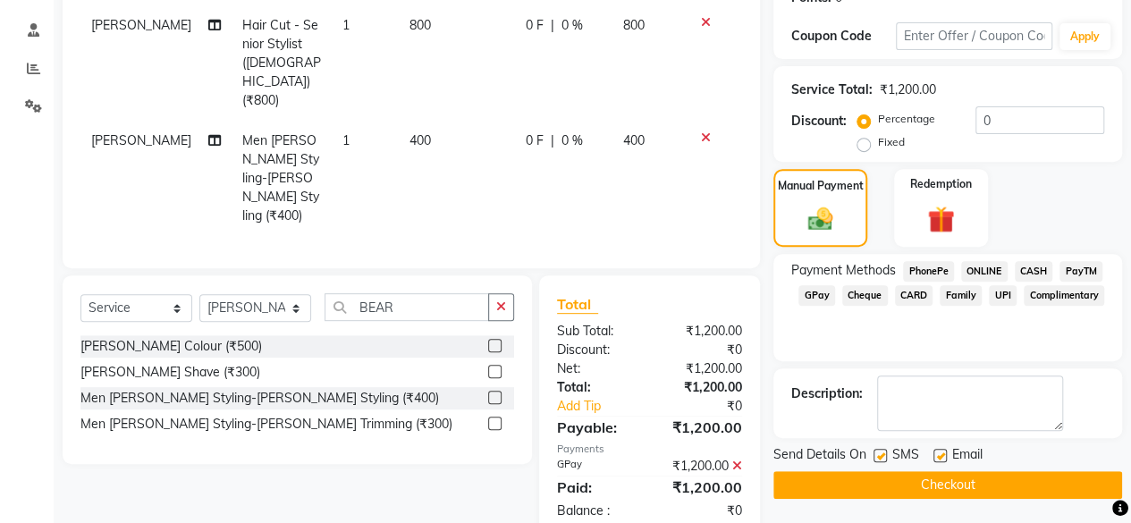
click at [882, 453] on label at bounding box center [879, 455] width 13 height 13
click at [882, 453] on input "checkbox" at bounding box center [879, 457] width 12 height 12
checkbox input "false"
click at [901, 478] on button "Checkout" at bounding box center [947, 485] width 349 height 28
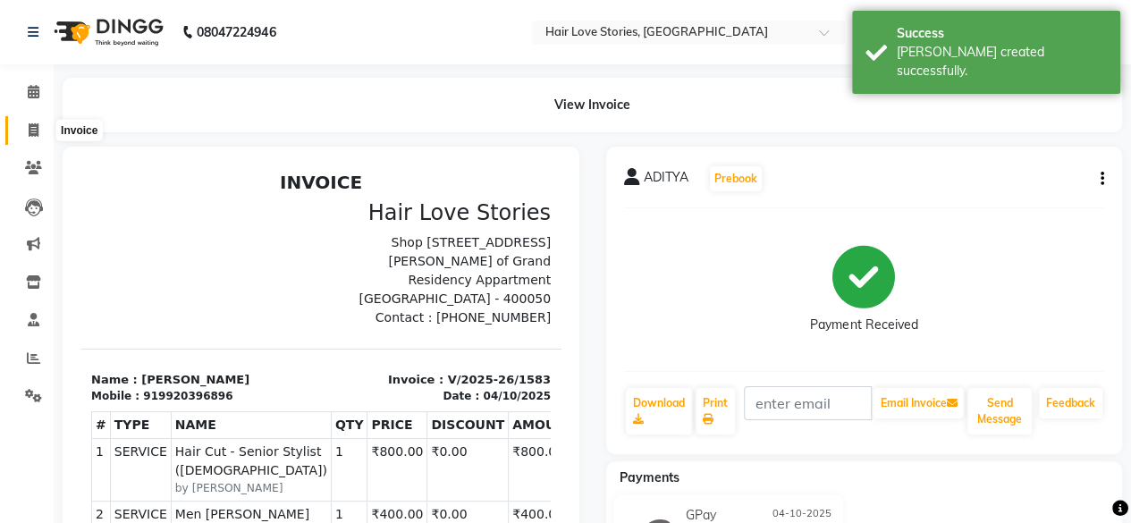
click at [30, 130] on icon at bounding box center [34, 129] width 10 height 13
select select "3886"
select select "service"
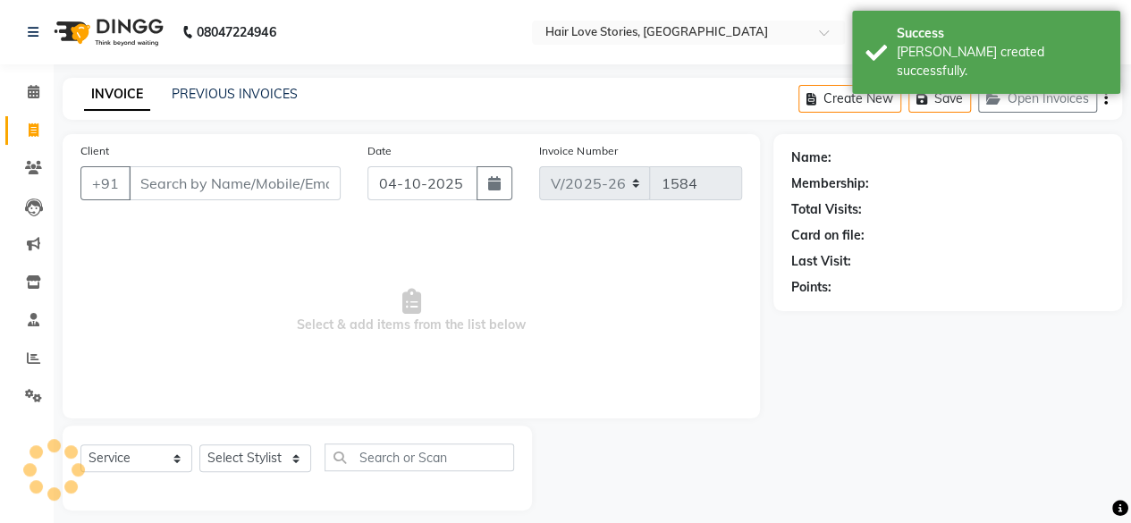
scroll to position [13, 0]
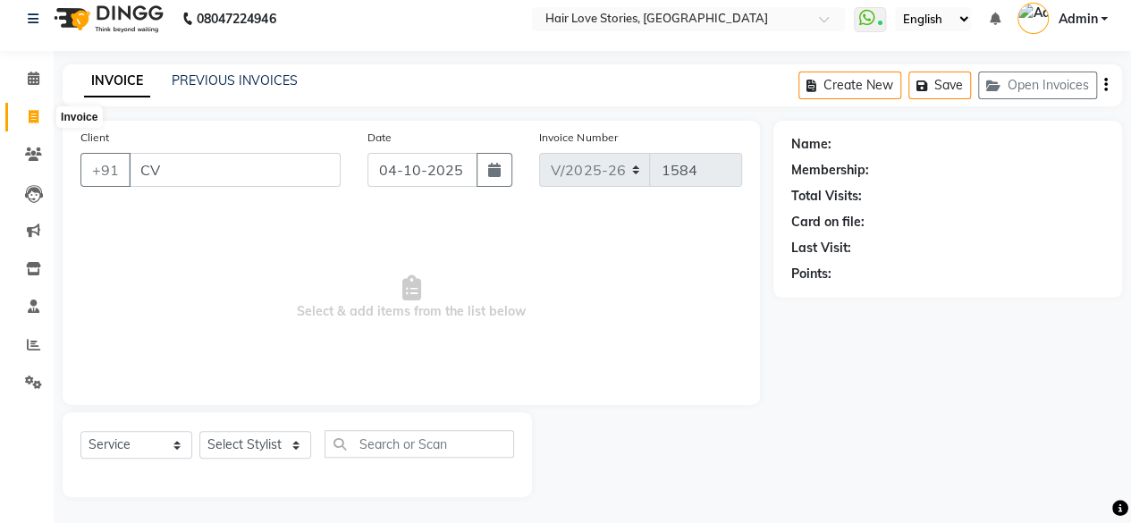
type input "CV"
